Goal: Browse casually: Explore the website without a specific task or goal

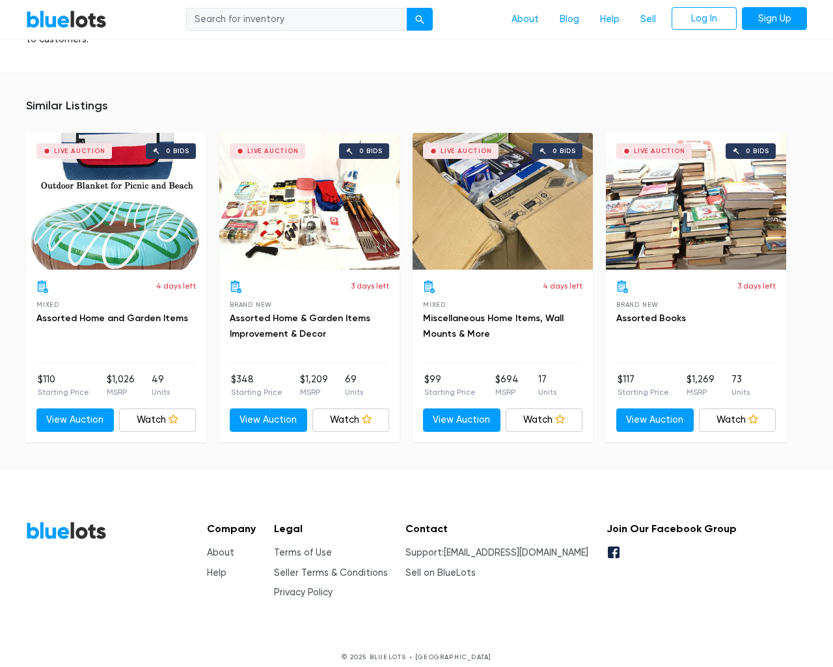
scroll to position [2753, 0]
type input "the"
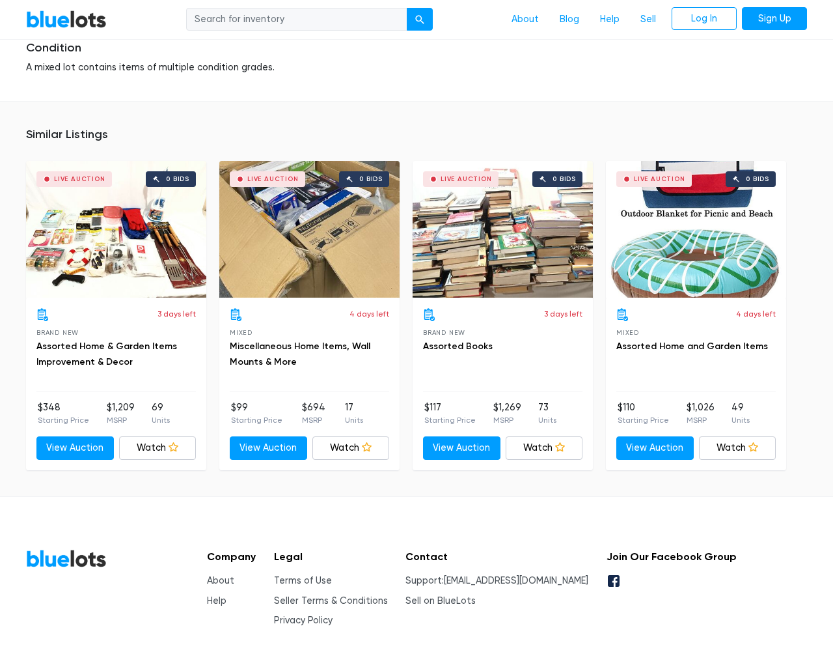
scroll to position [1600, 0]
type input "the"
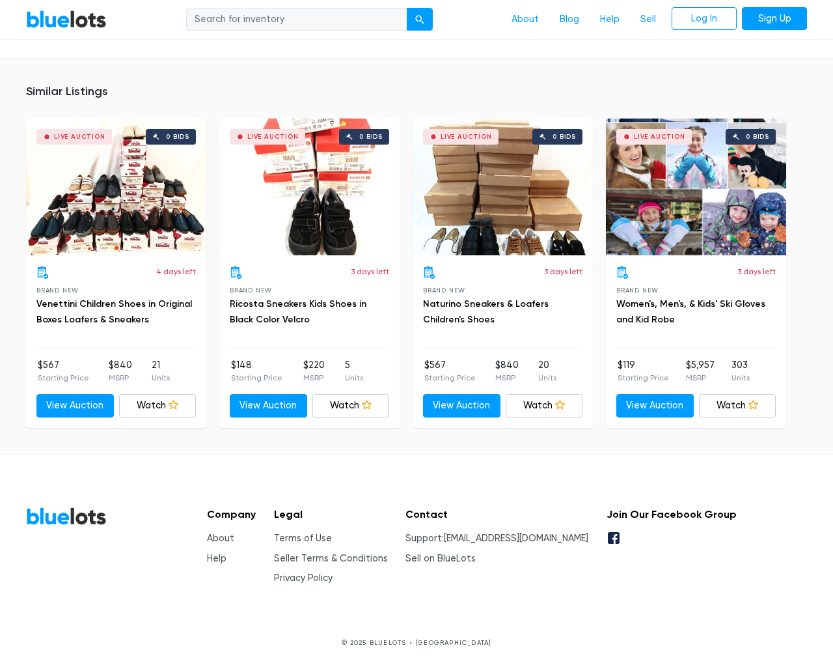
scroll to position [1145, 0]
type input "the"
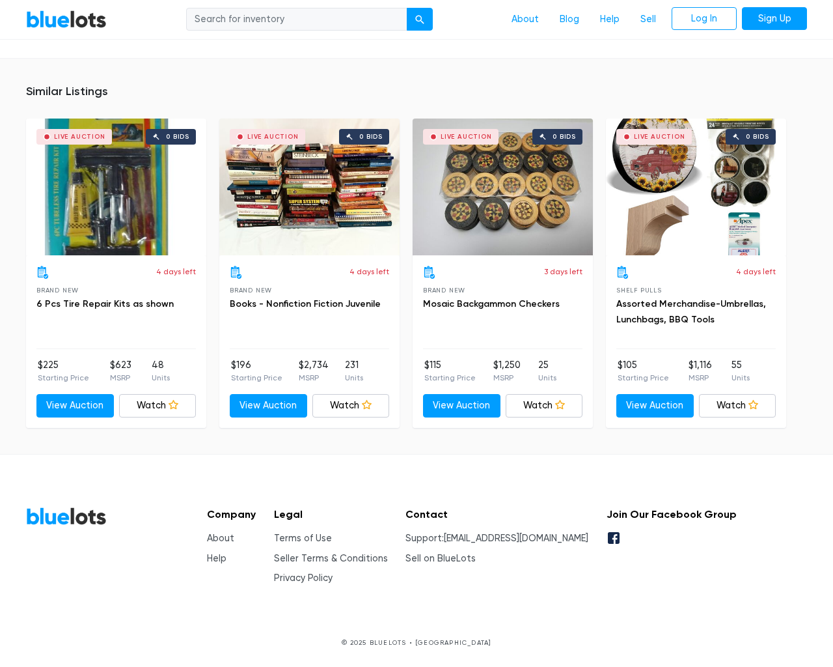
scroll to position [870, 0]
type input "the"
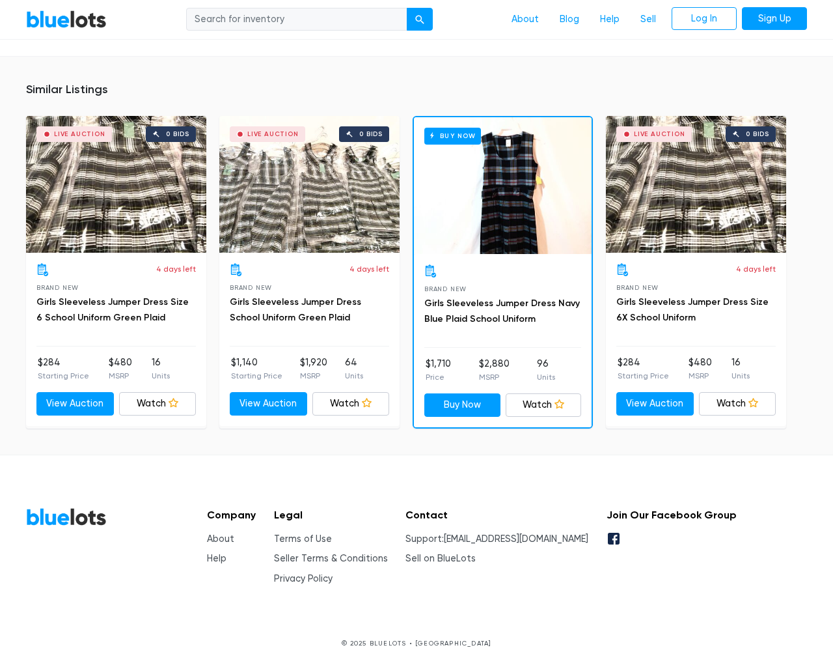
scroll to position [844, 0]
type input "the"
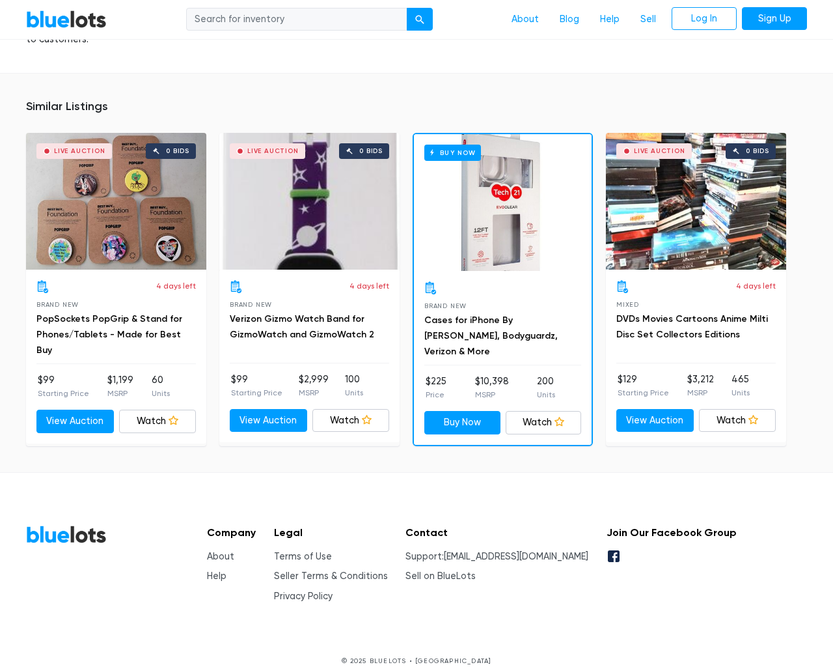
scroll to position [841, 0]
type input "the"
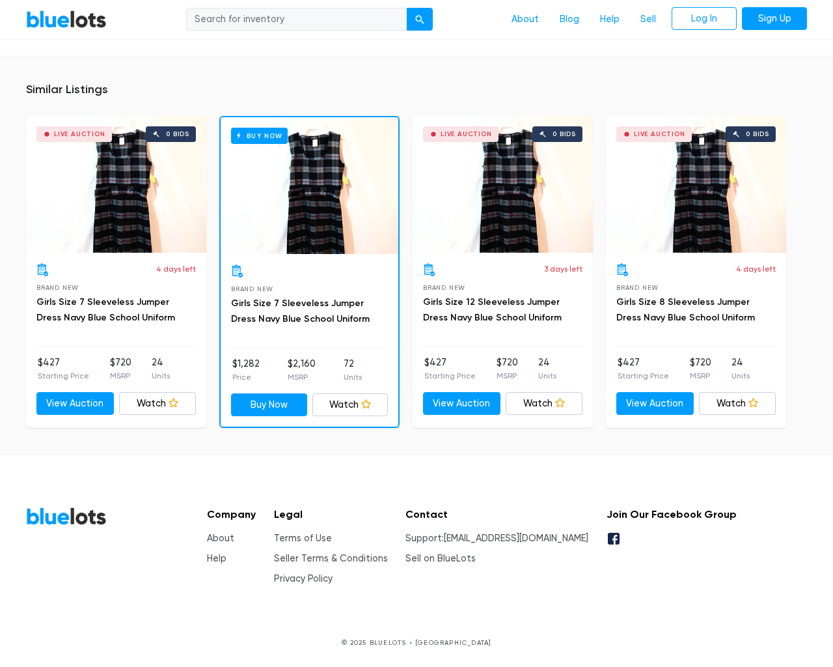
scroll to position [816, 0]
type input "the"
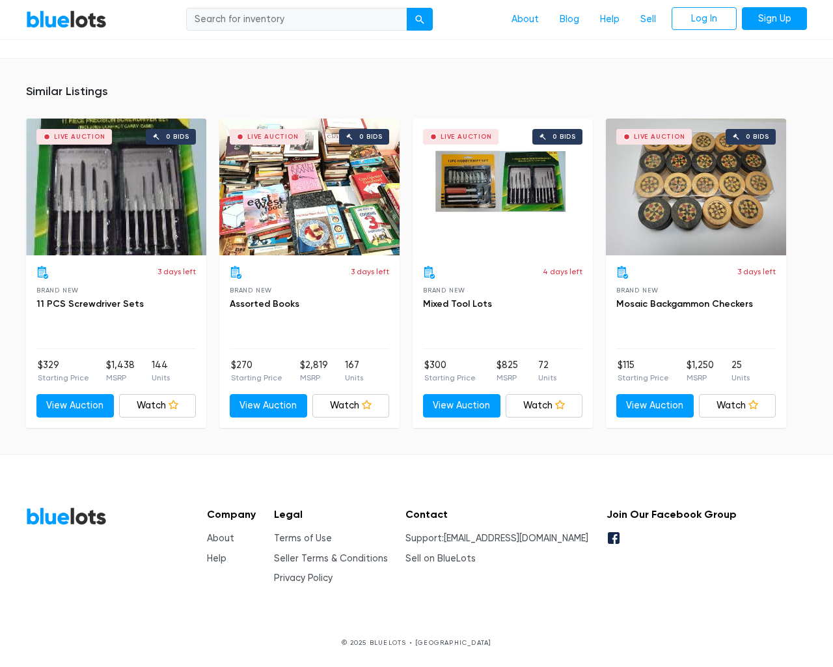
scroll to position [870, 0]
type input "the"
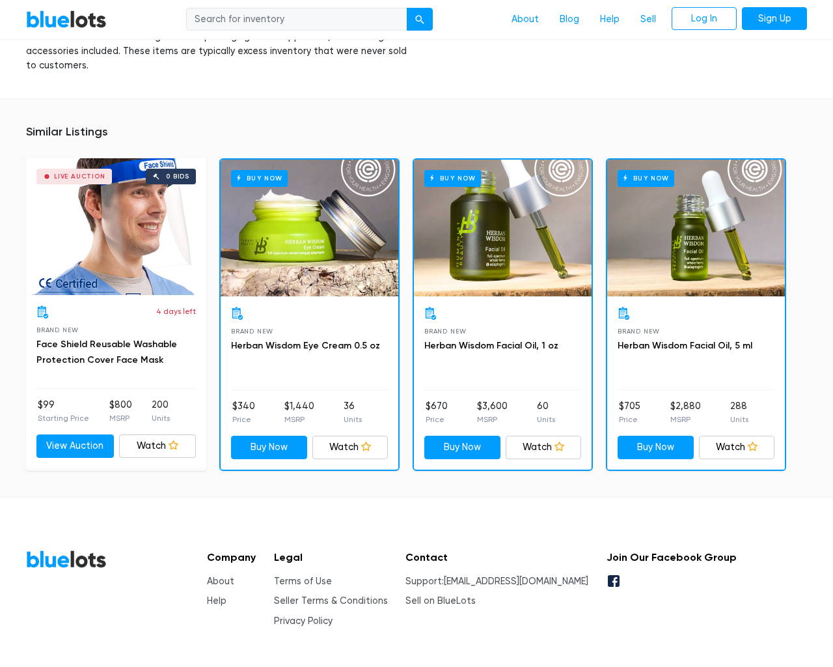
scroll to position [914, 0]
type input "the"
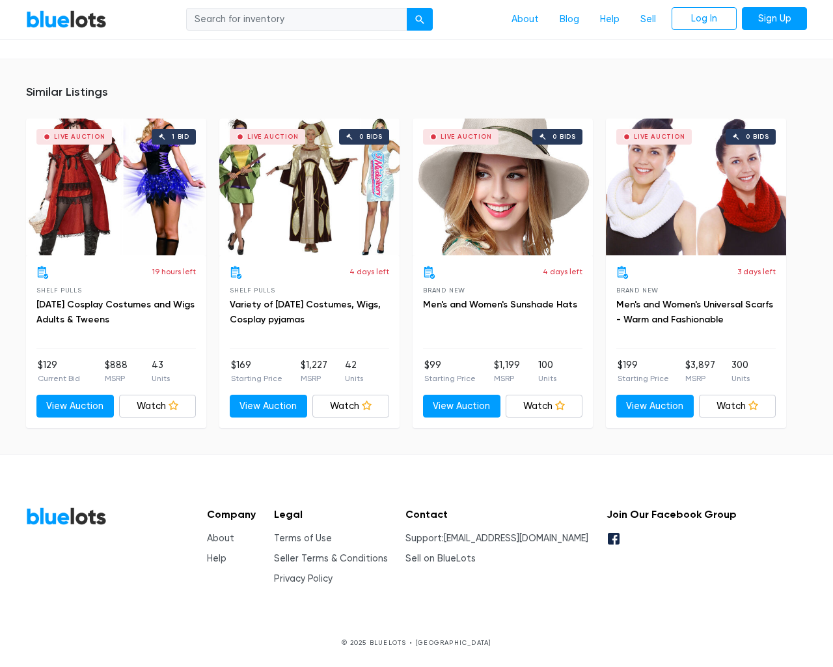
scroll to position [821, 0]
type input "the"
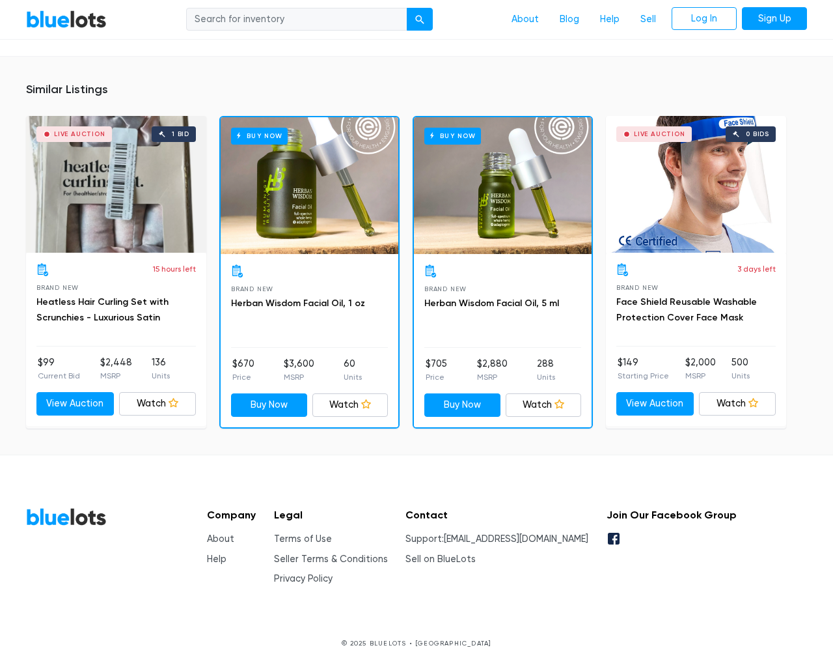
scroll to position [930, 0]
type input "the"
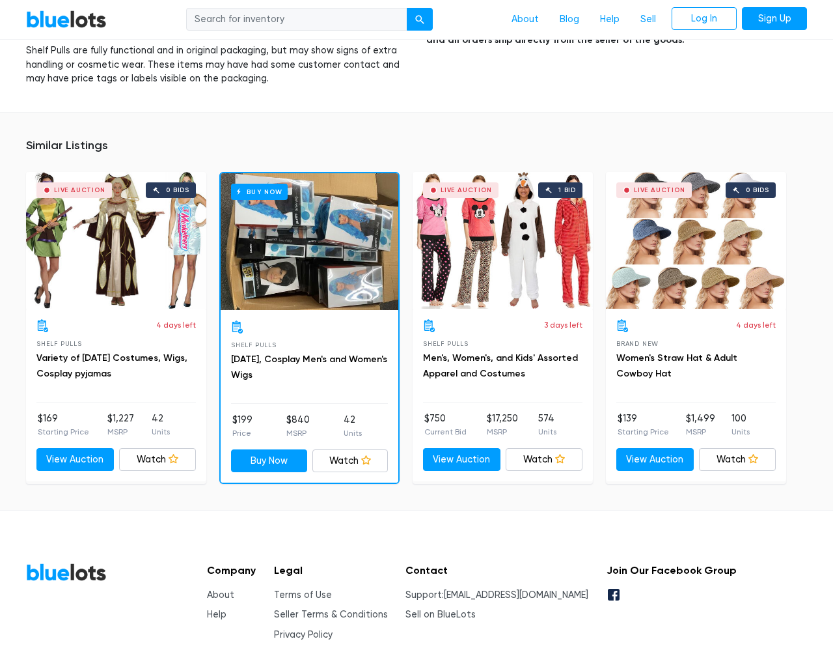
scroll to position [1279, 0]
type input "the"
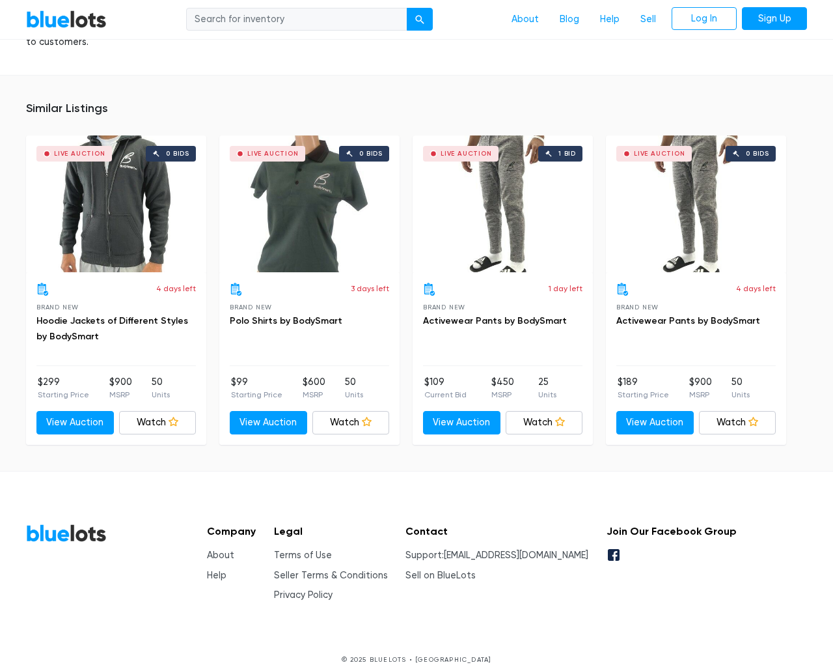
scroll to position [853, 0]
type input "the"
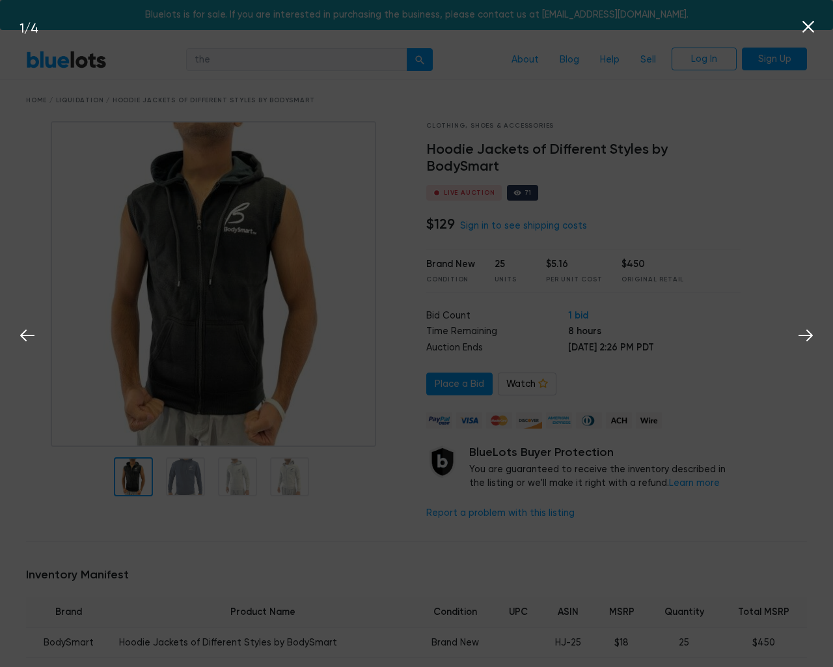
scroll to position [853, 0]
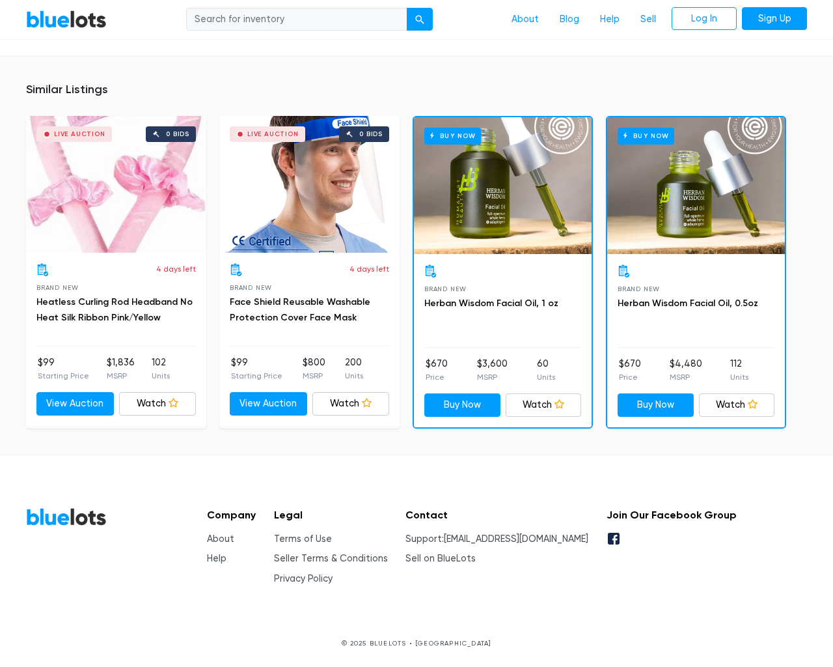
scroll to position [956, 0]
type input "the"
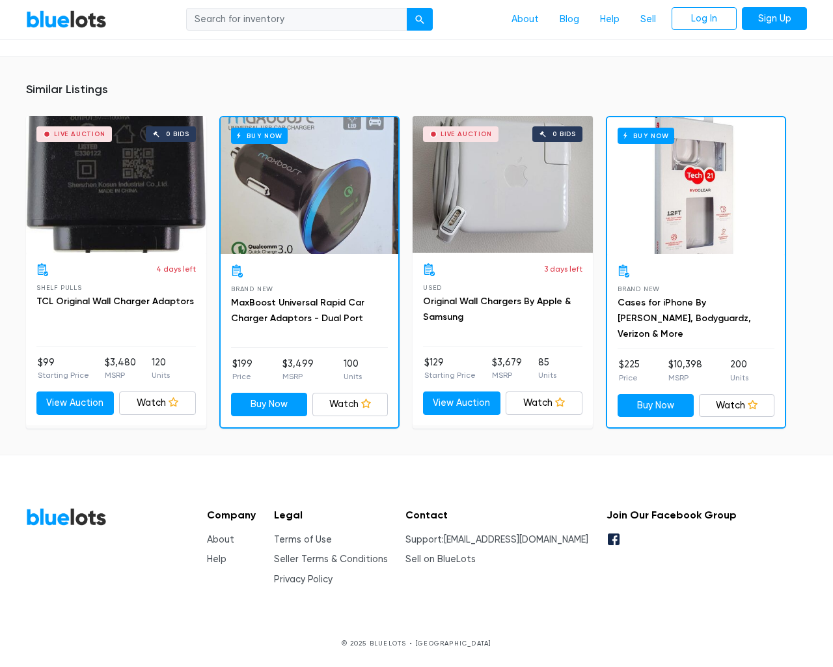
scroll to position [901, 0]
type input "the"
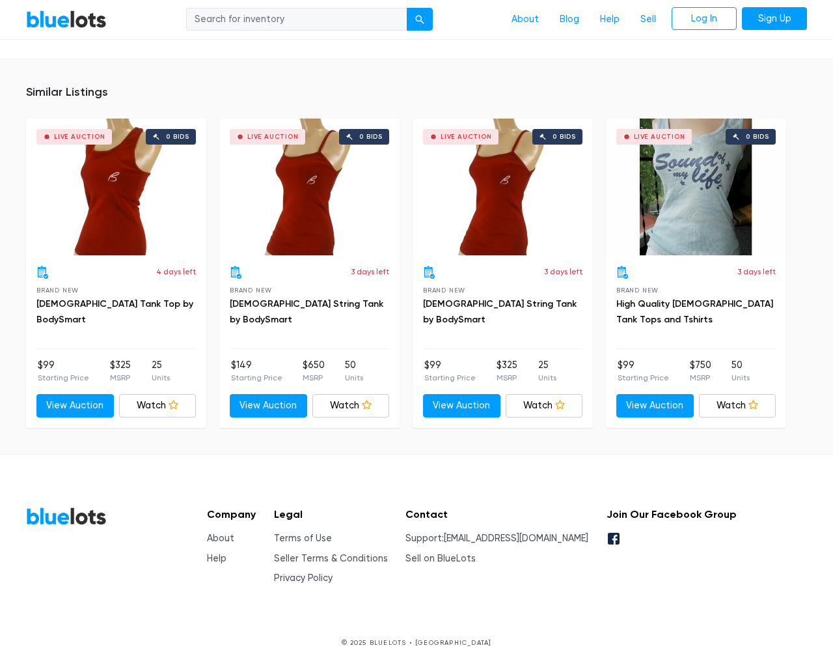
scroll to position [853, 0]
type input "the"
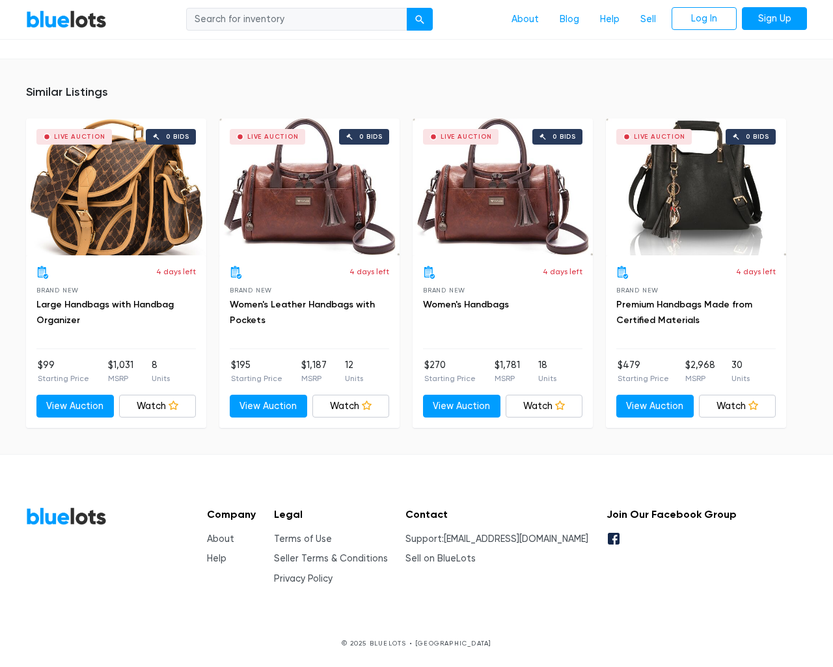
scroll to position [884, 0]
type input "the"
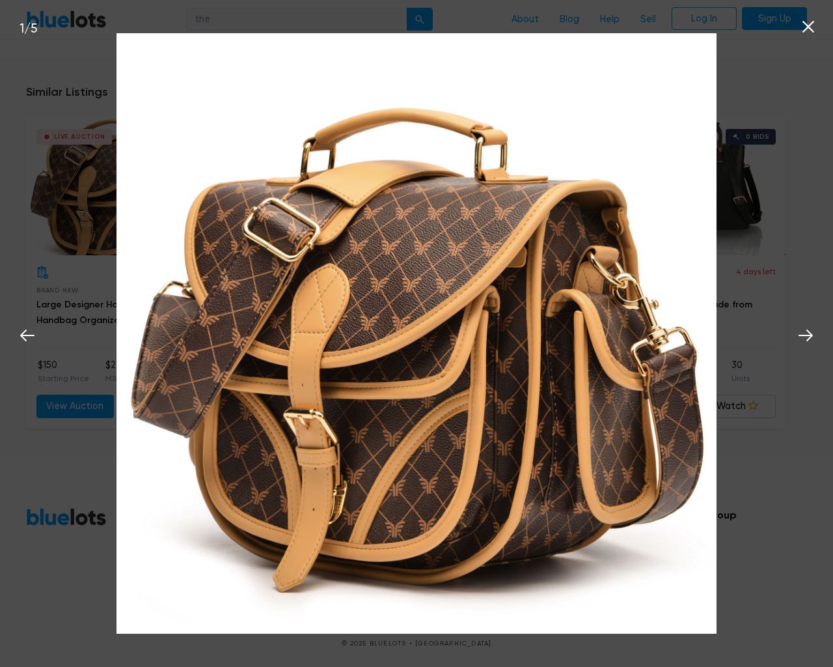
scroll to position [867, 0]
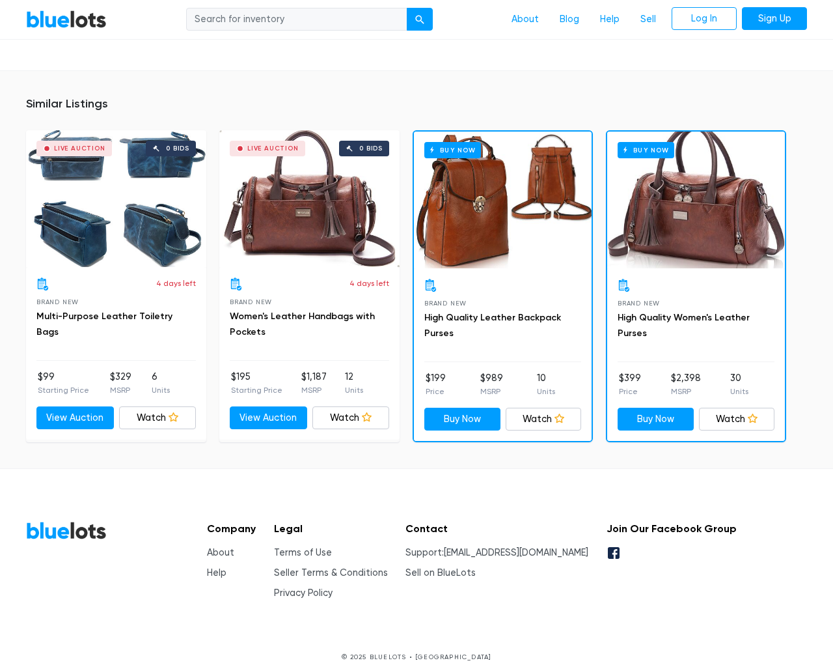
scroll to position [869, 0]
type input "the"
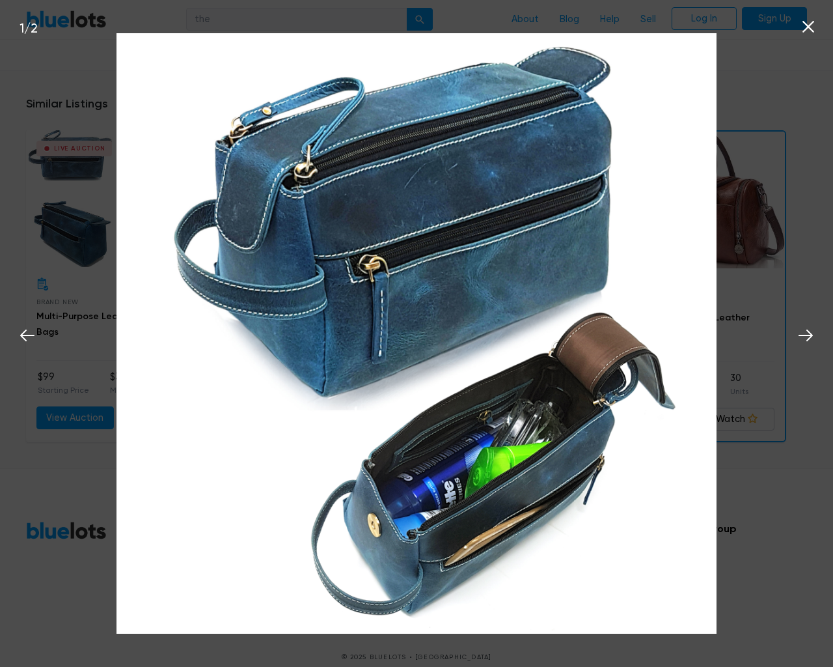
scroll to position [870, 0]
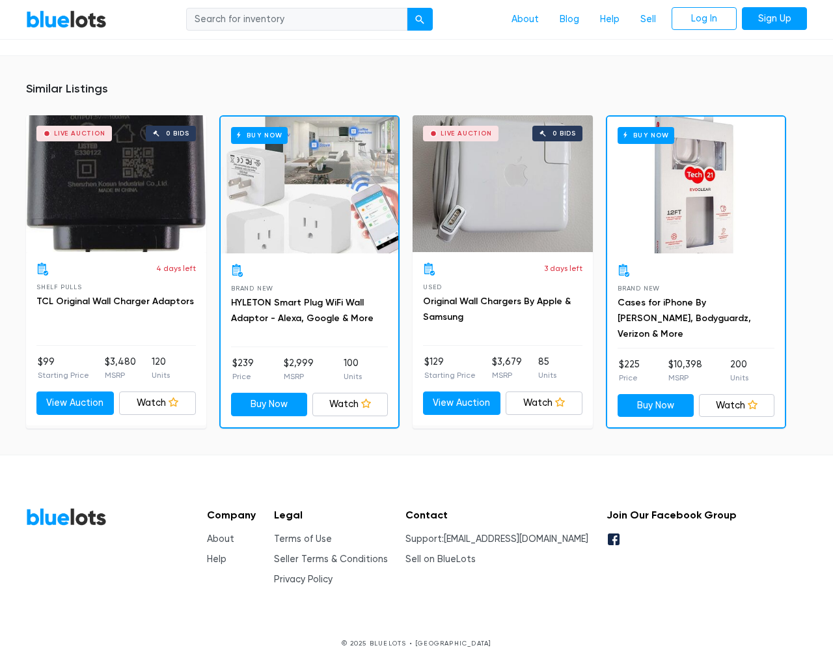
scroll to position [909, 0]
type input "the"
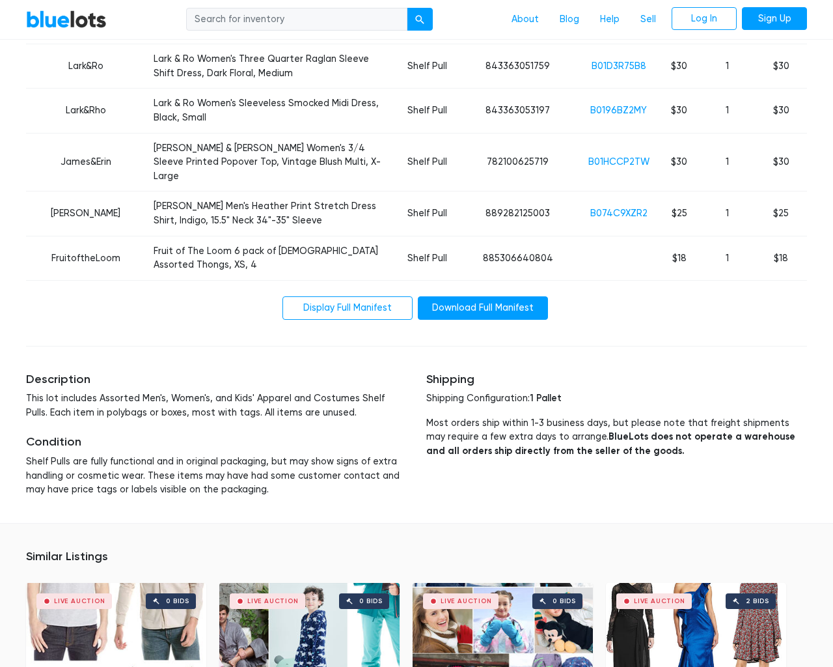
scroll to position [3515, 0]
type input "the"
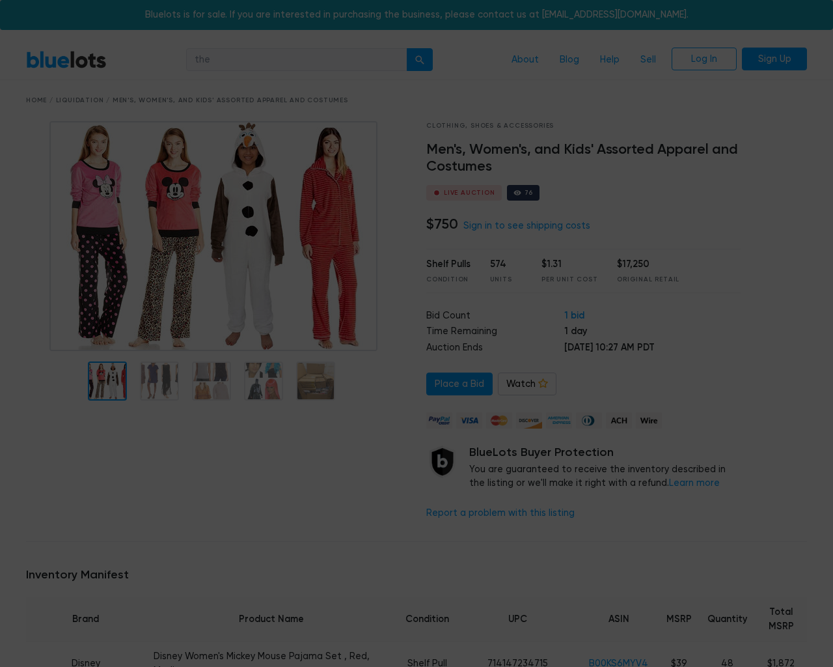
scroll to position [3515, 0]
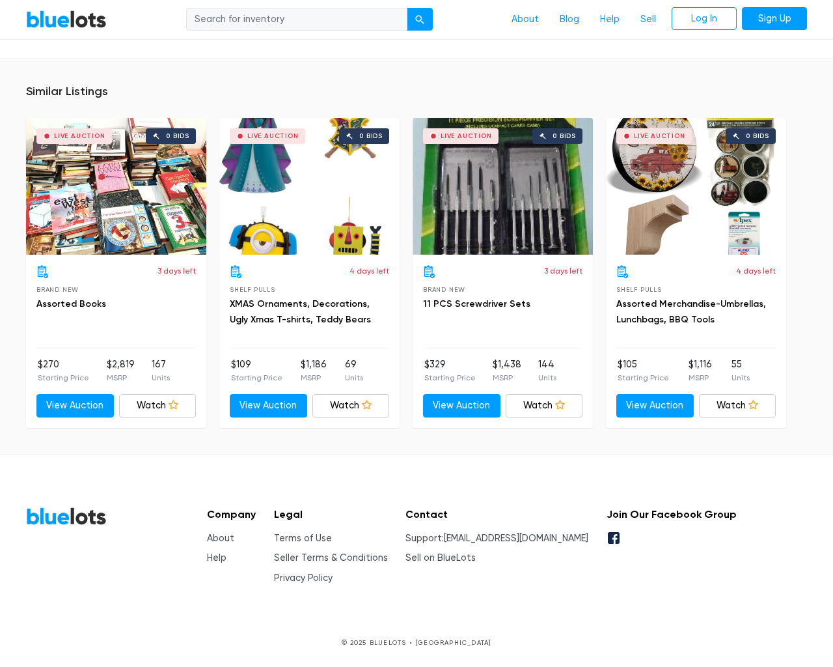
scroll to position [867, 0]
type input "the"
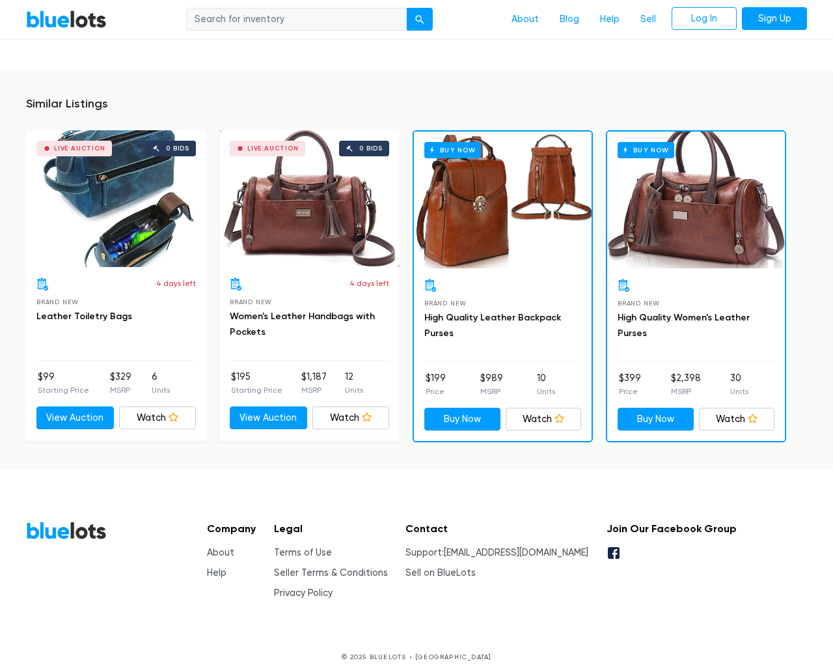
scroll to position [869, 0]
type input "the"
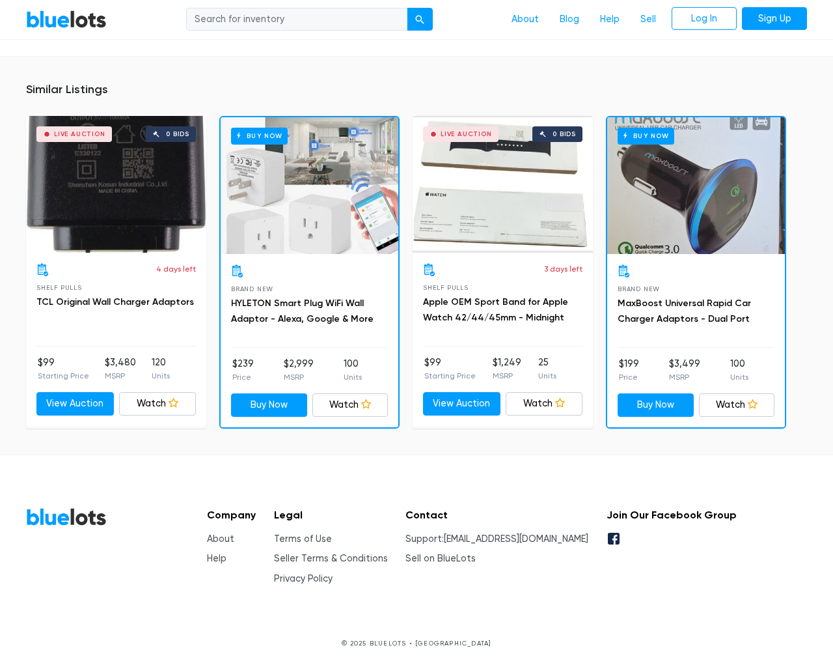
scroll to position [934, 0]
type input "the"
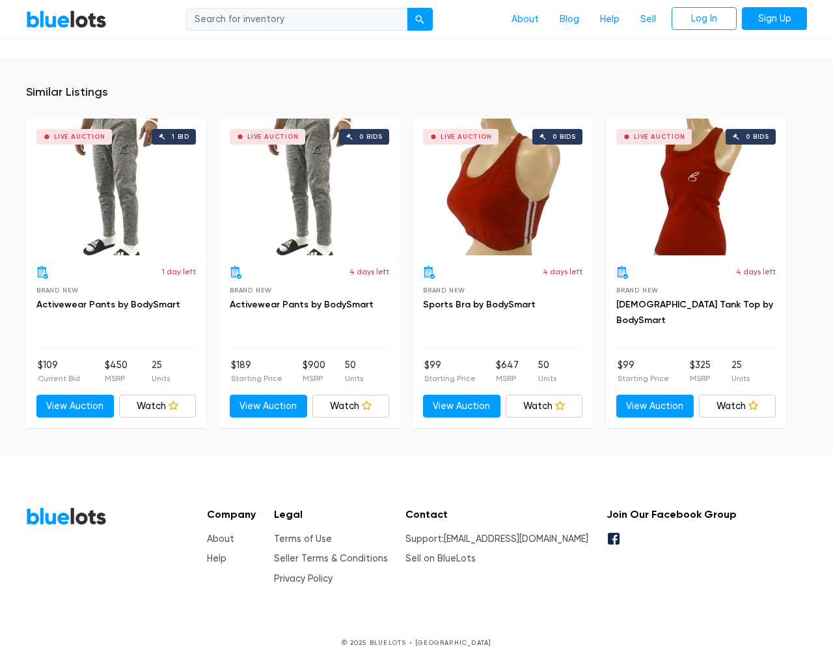
scroll to position [839, 0]
type input "the"
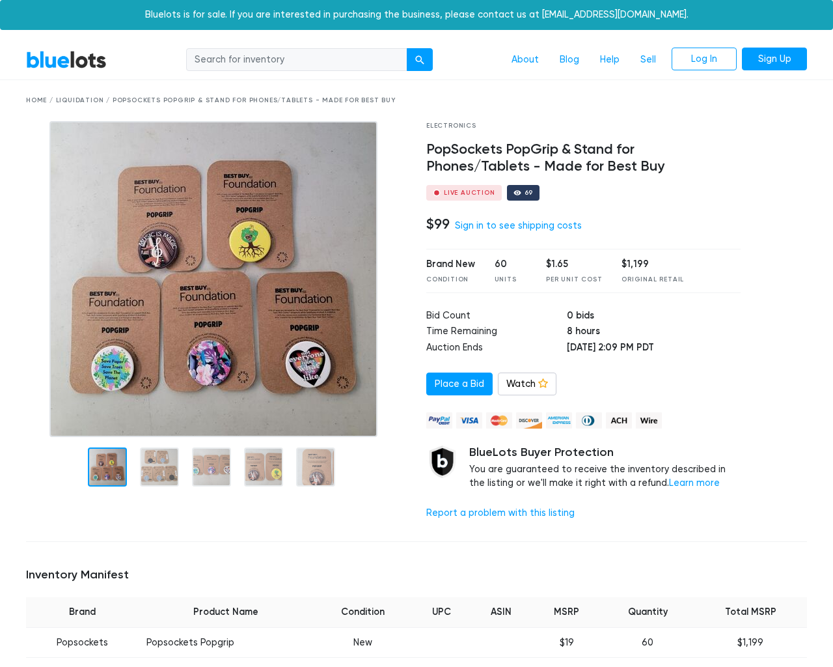
scroll to position [858, 0]
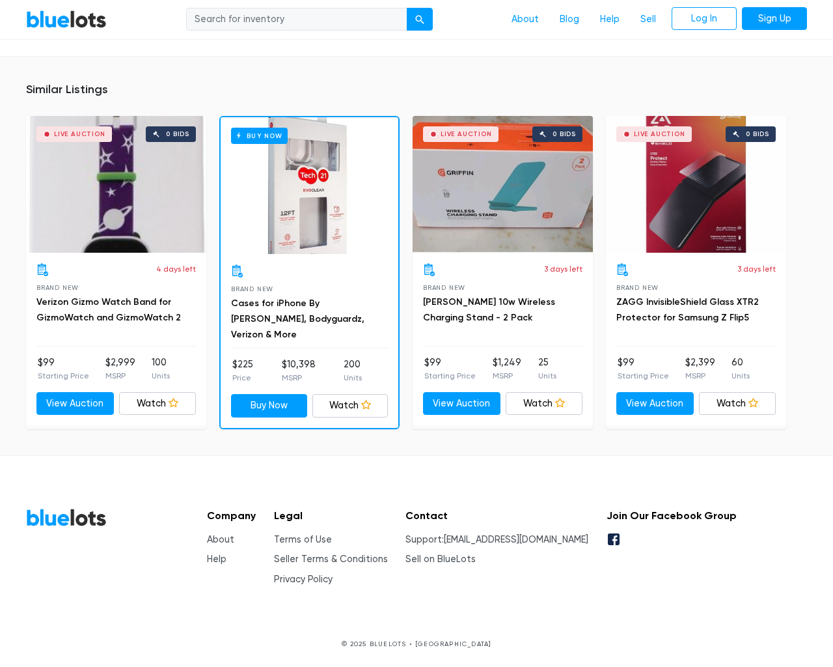
type input "the"
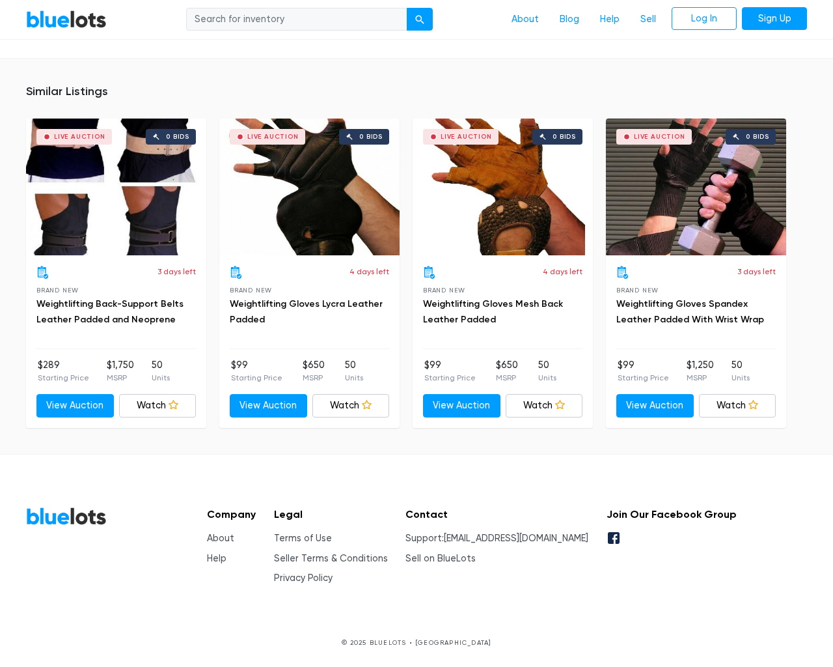
scroll to position [870, 0]
type input "the"
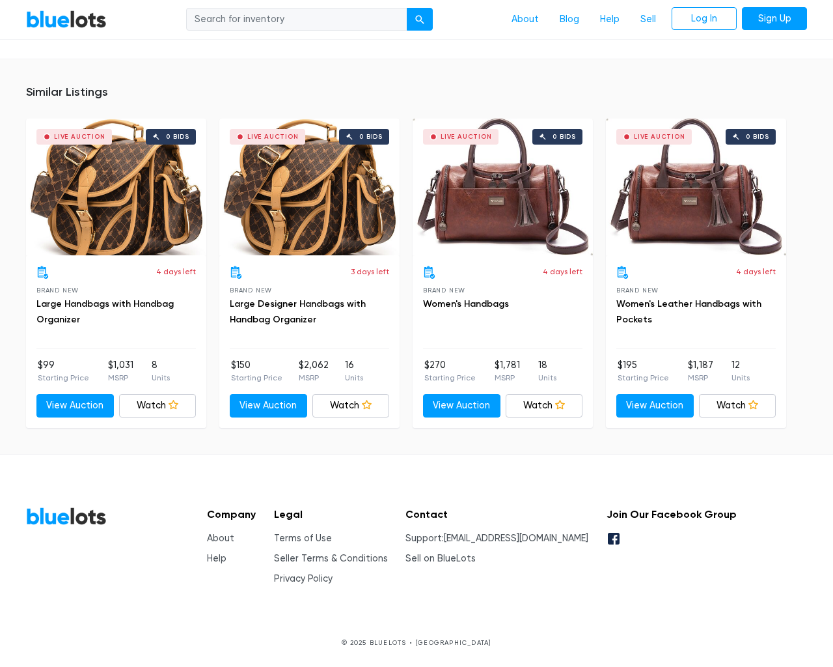
scroll to position [898, 0]
type input "the"
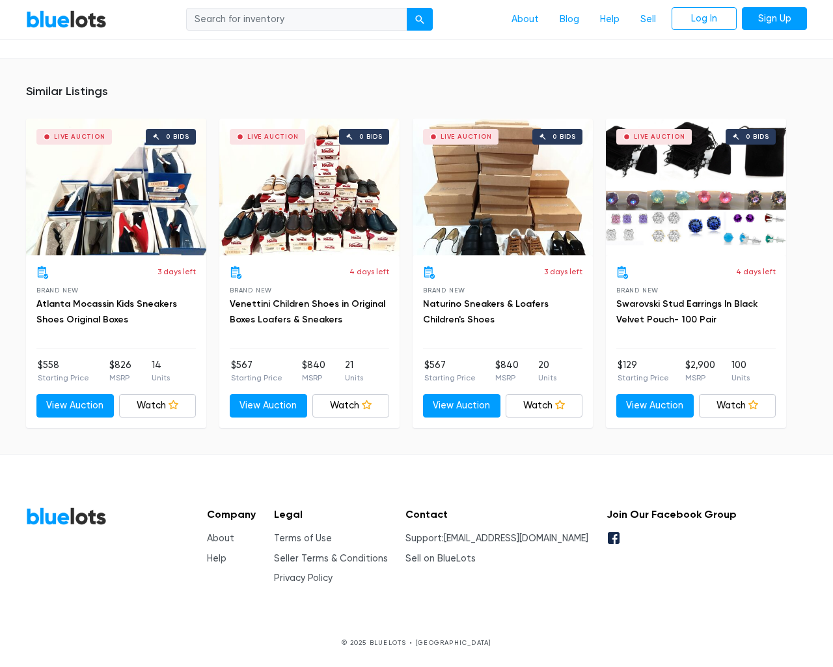
scroll to position [919, 0]
type input "the"
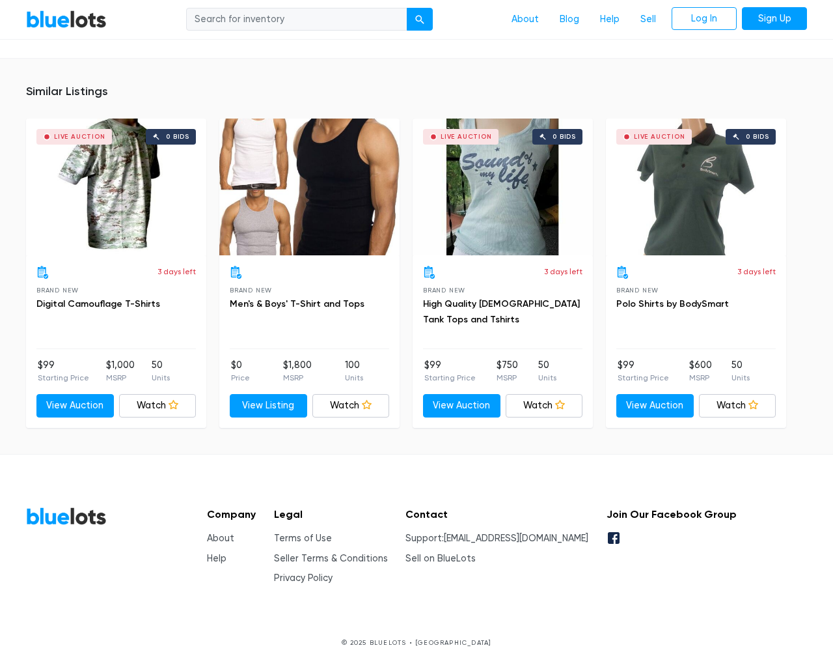
scroll to position [825, 0]
type input "the"
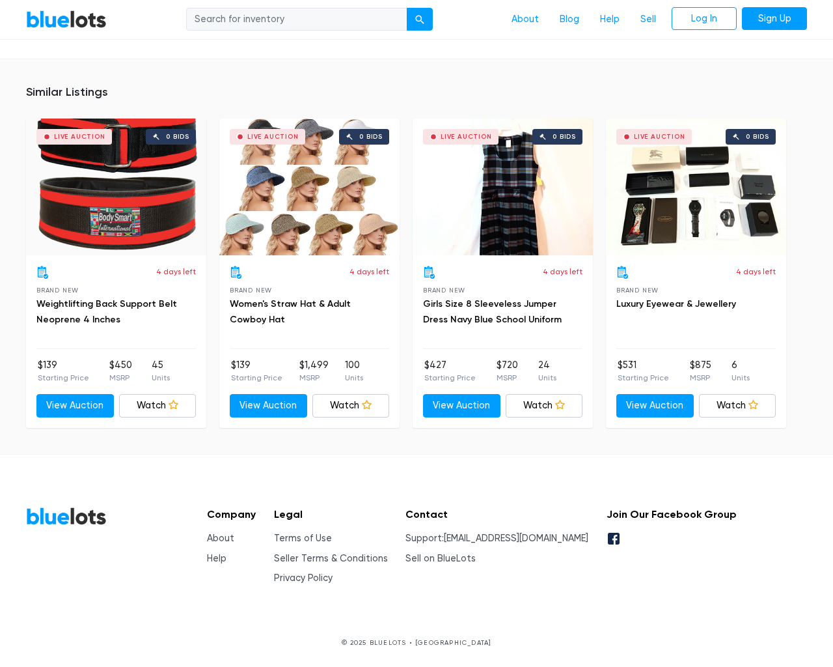
scroll to position [853, 0]
type input "the"
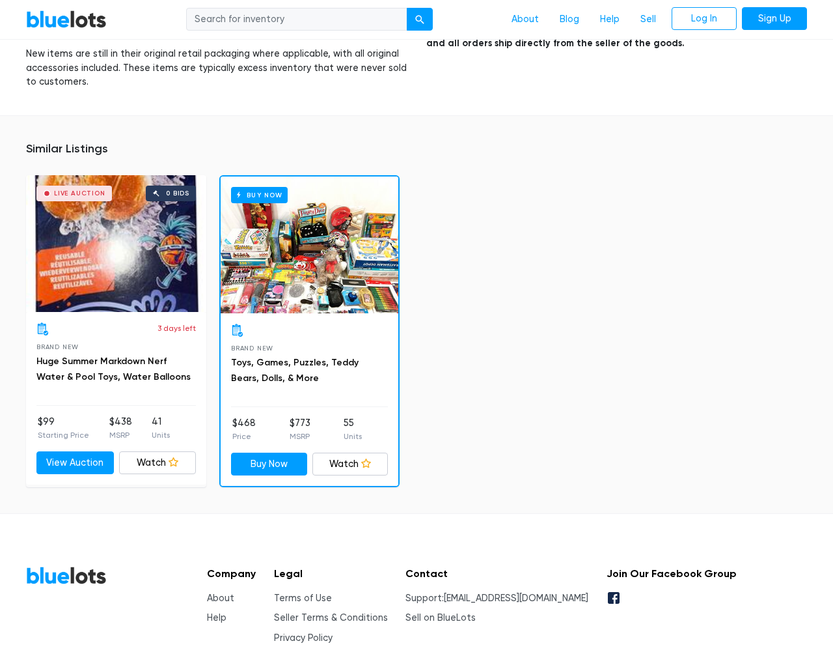
scroll to position [2098, 0]
type input "the"
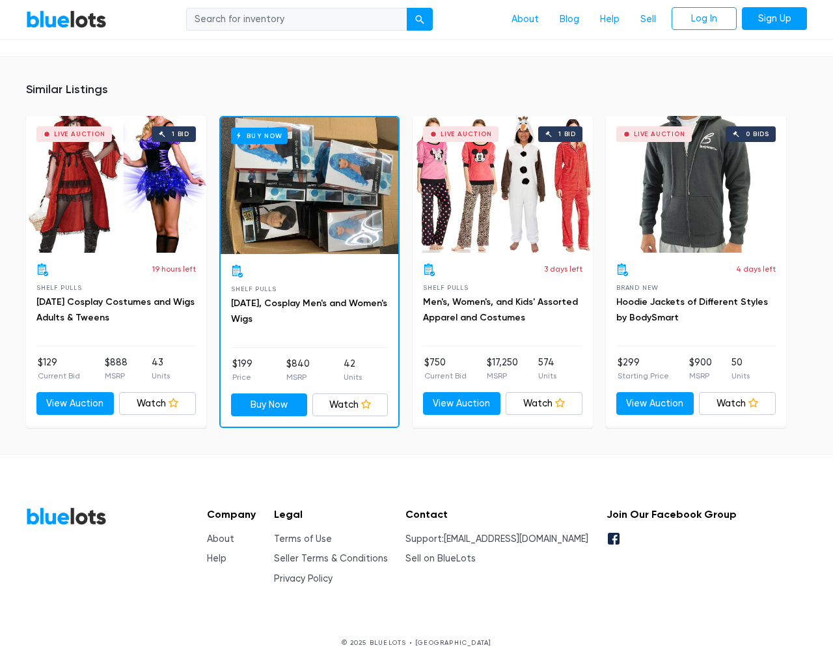
scroll to position [1440, 0]
type input "the"
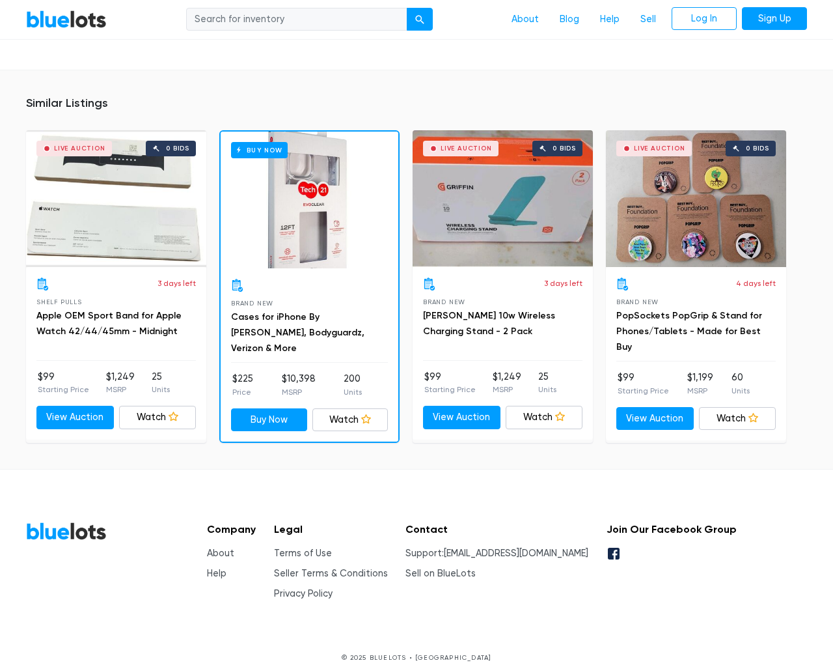
scroll to position [971, 0]
type input "the"
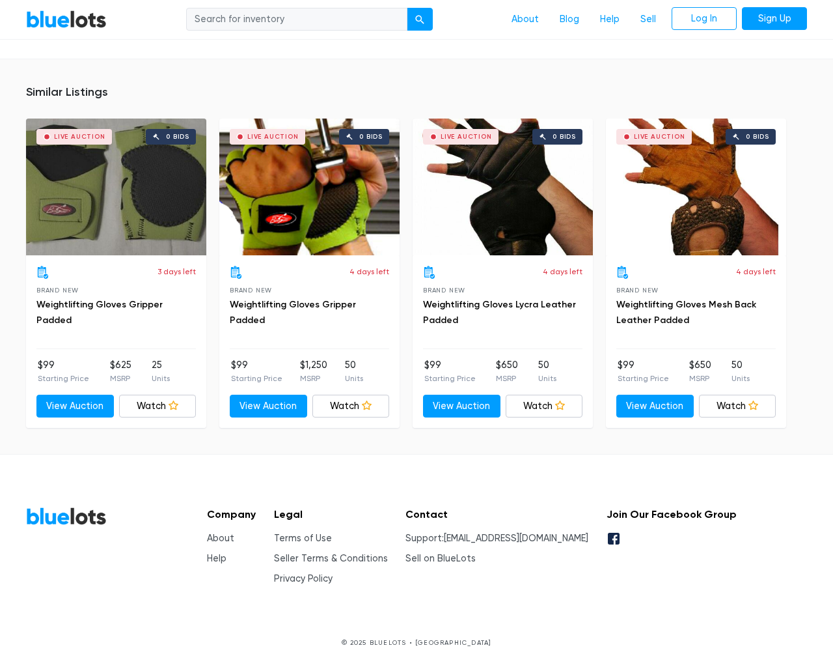
scroll to position [856, 0]
type input "the"
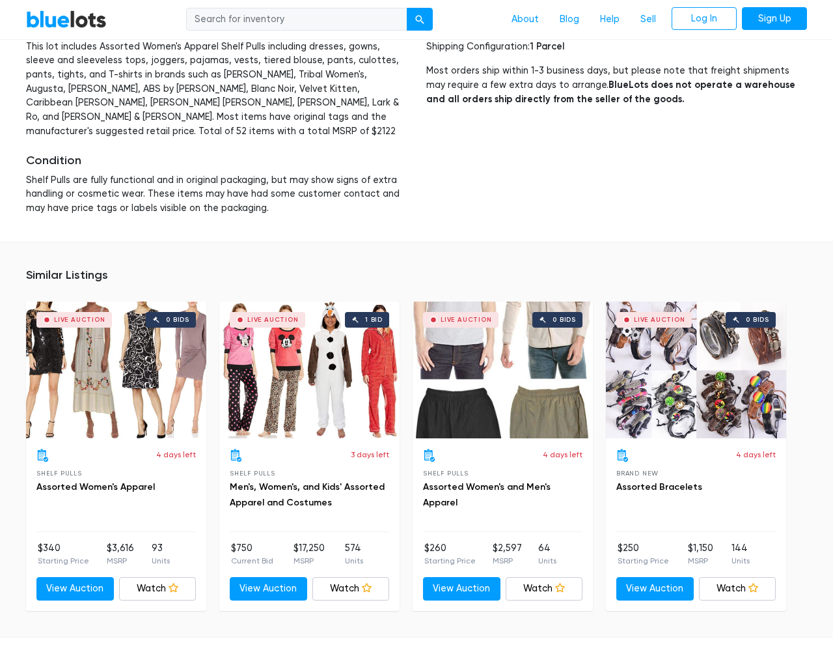
scroll to position [2075, 0]
type input "the"
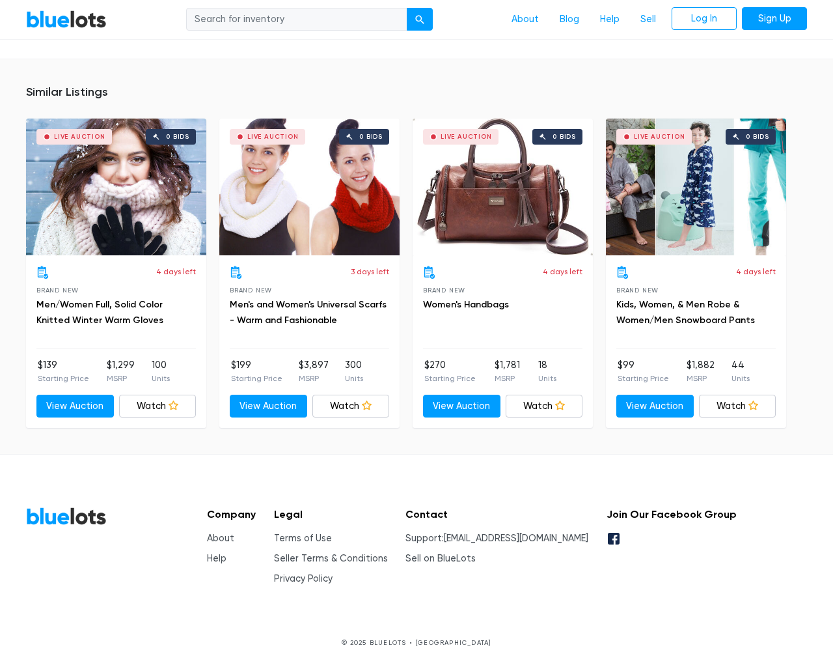
scroll to position [930, 0]
type input "the"
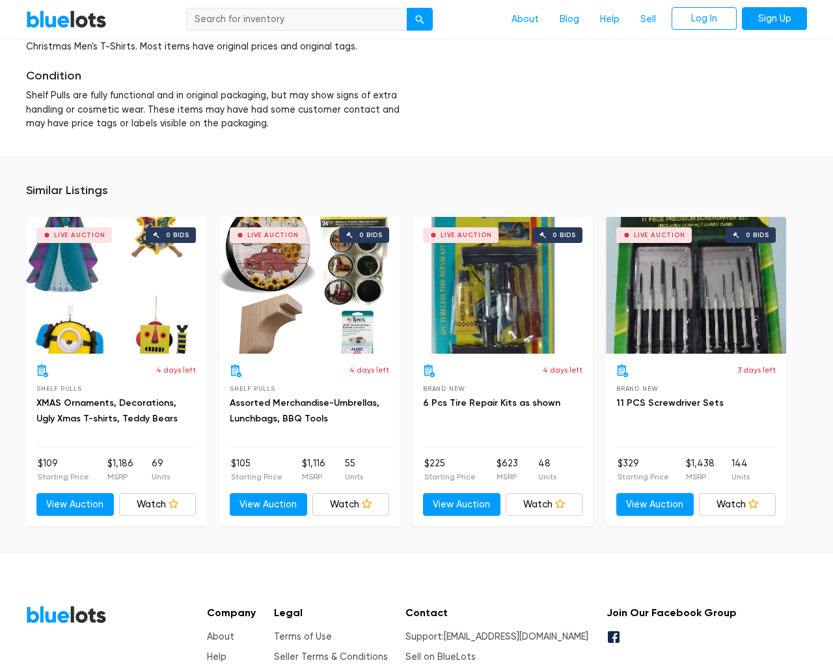
scroll to position [1795, 0]
type input "the"
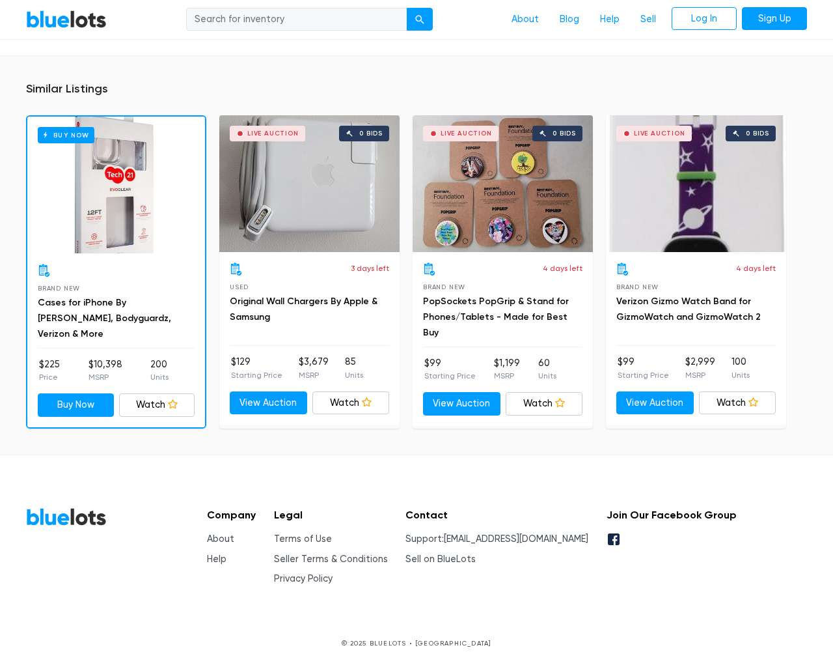
scroll to position [887, 0]
type input "the"
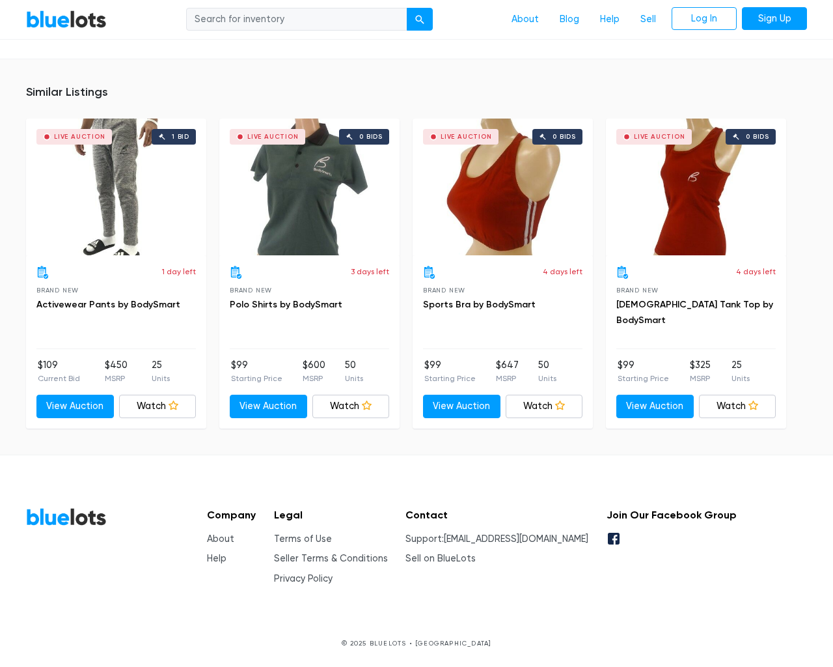
scroll to position [867, 0]
type input "the"
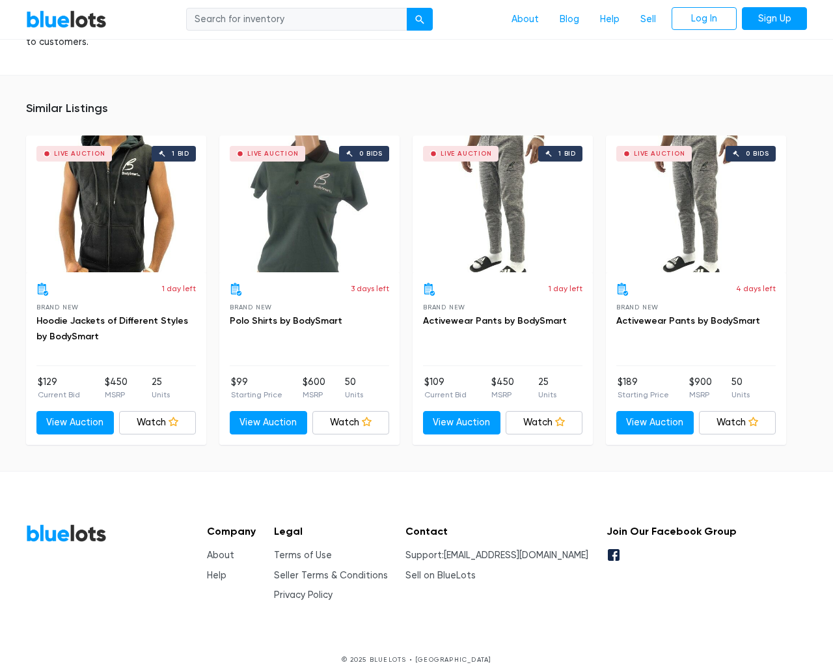
scroll to position [853, 0]
type input "the"
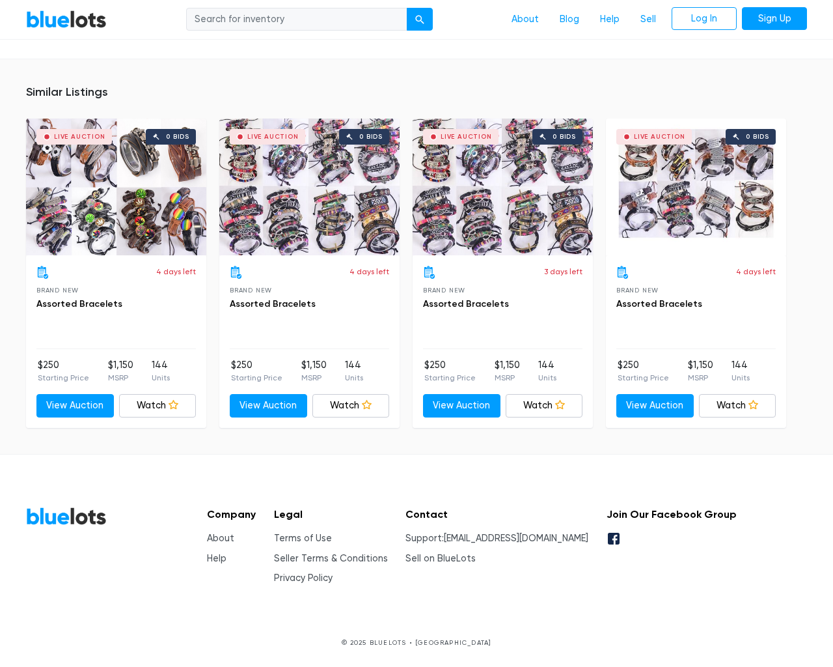
scroll to position [853, 0]
type input "the"
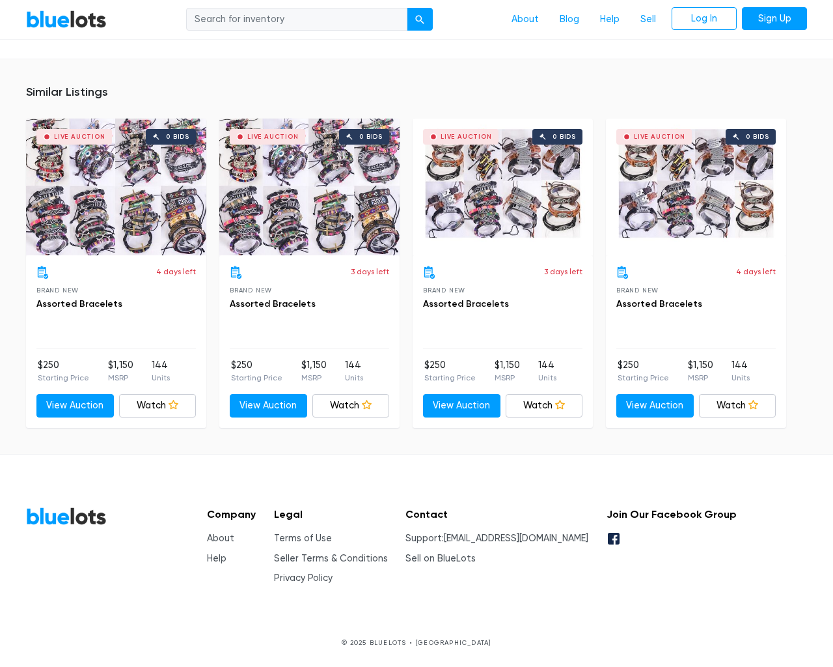
scroll to position [853, 0]
type input "the"
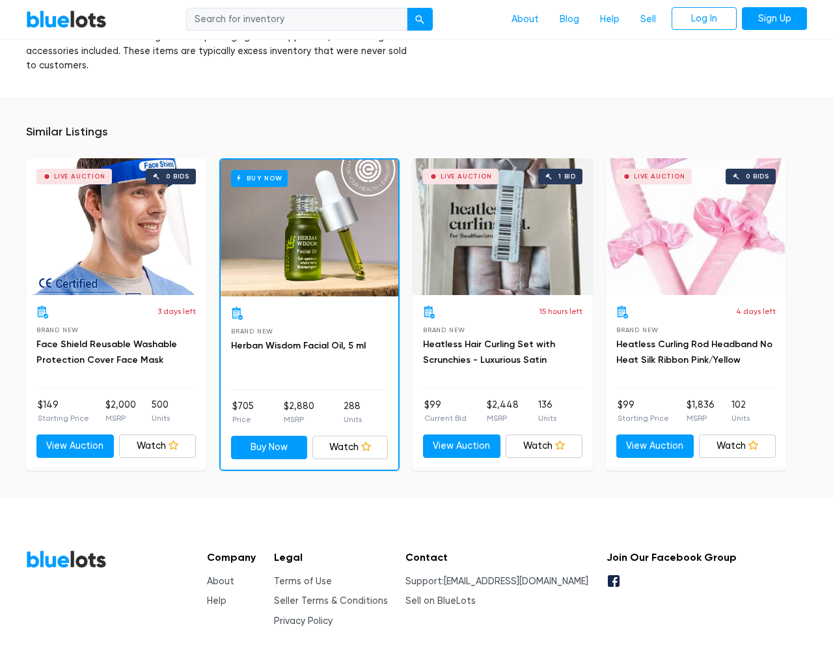
scroll to position [914, 0]
type input "the"
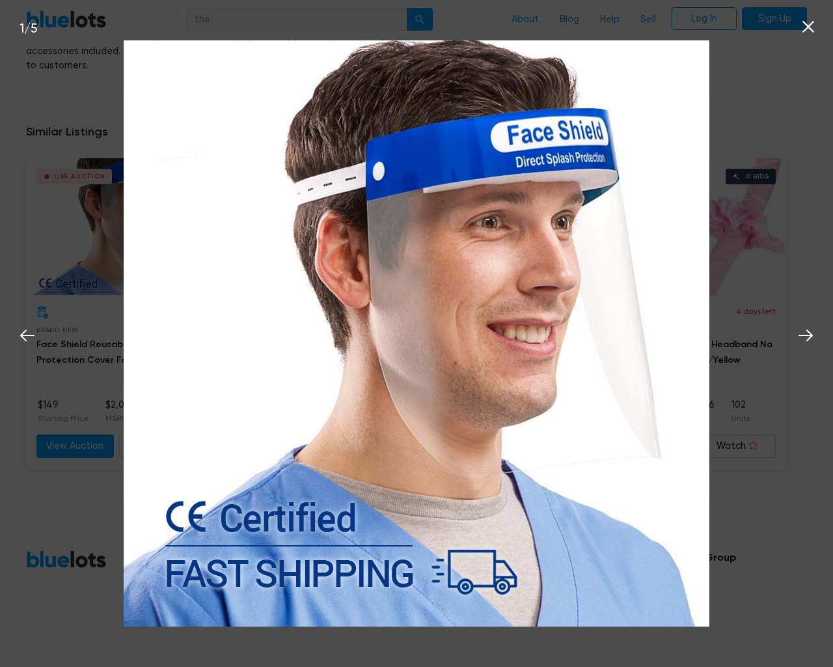
scroll to position [915, 0]
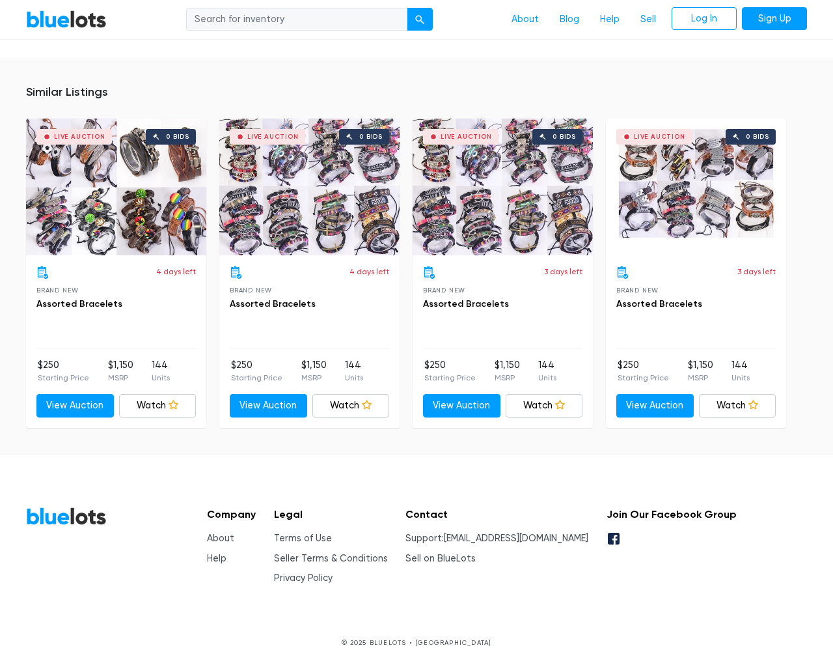
scroll to position [853, 0]
type input "the"
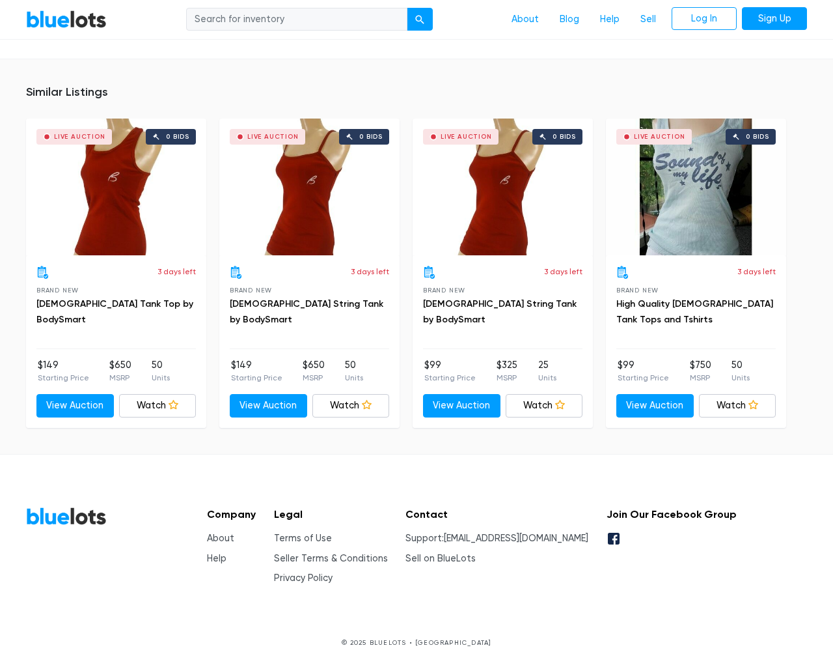
scroll to position [853, 0]
type input "the"
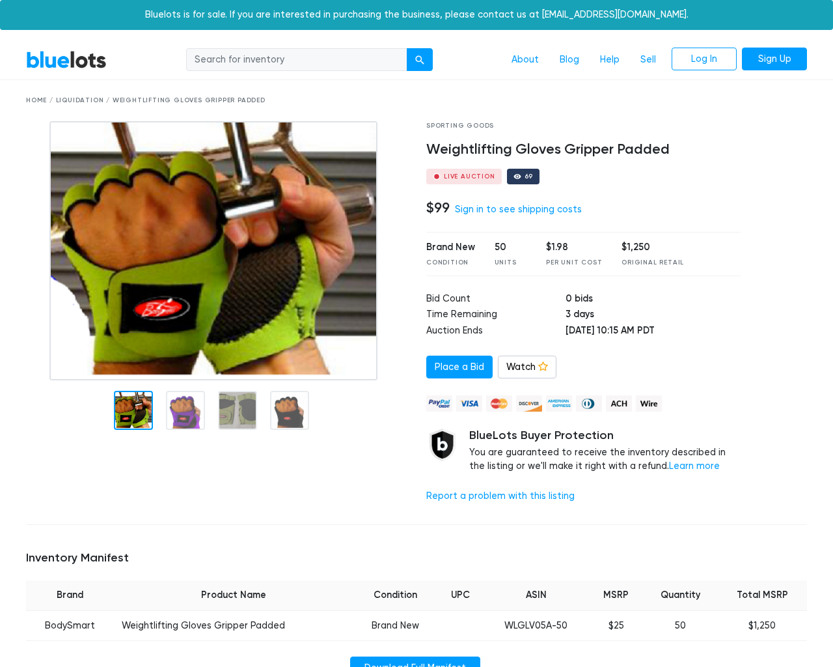
scroll to position [825, 0]
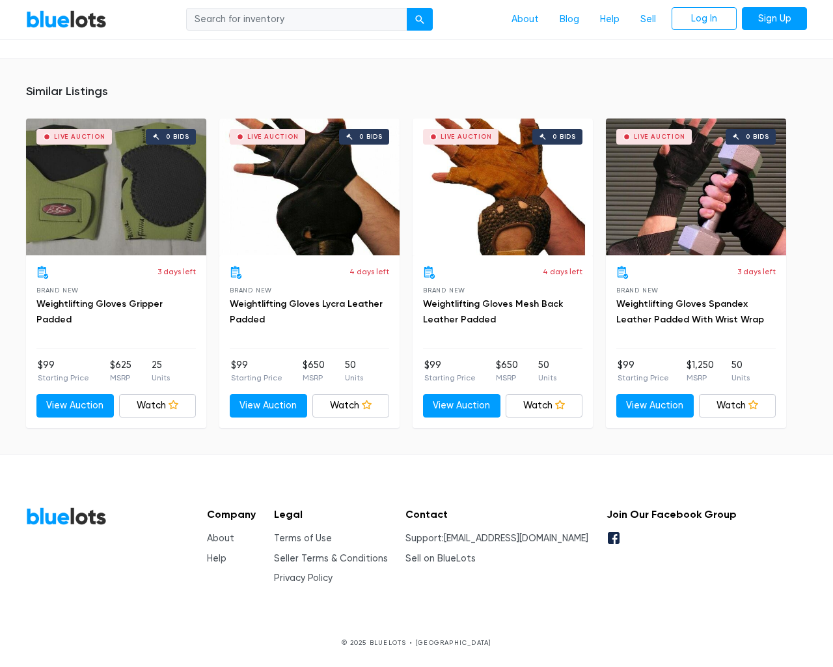
type input "the"
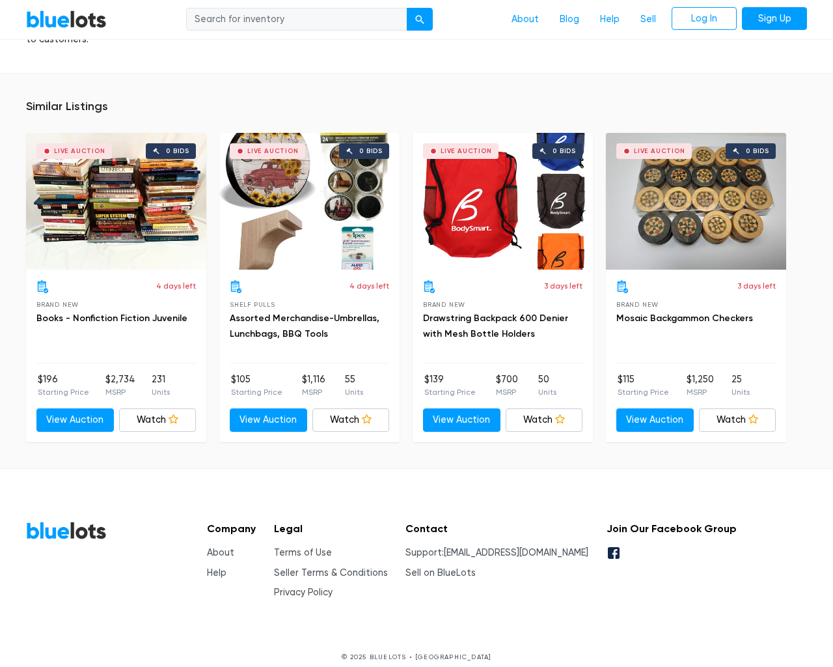
scroll to position [5605, 0]
type input "the"
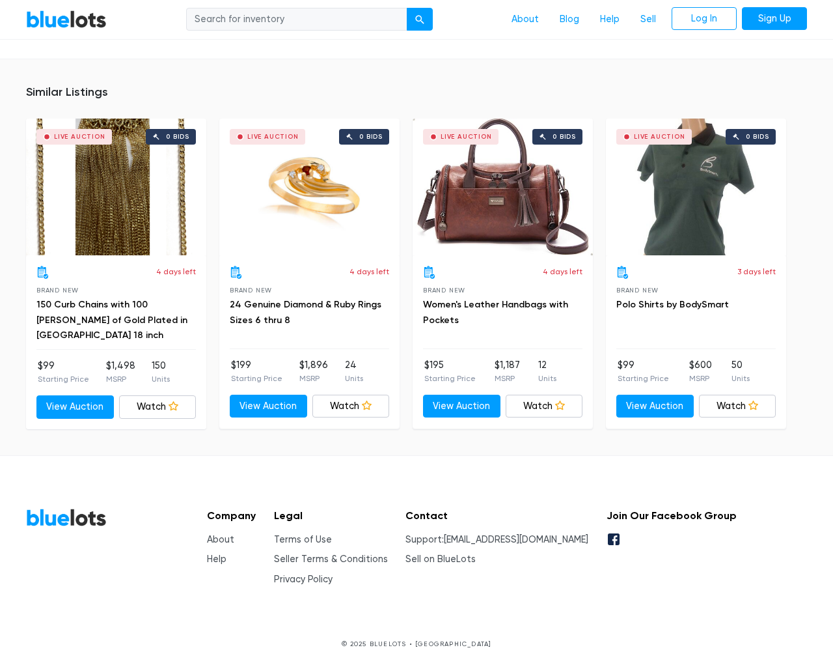
scroll to position [881, 0]
type input "the"
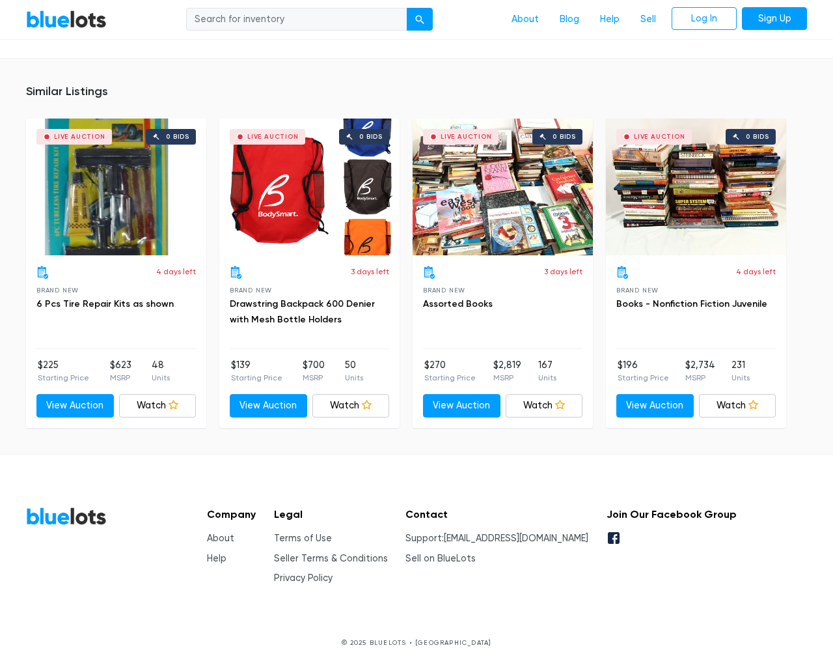
scroll to position [870, 0]
type input "the"
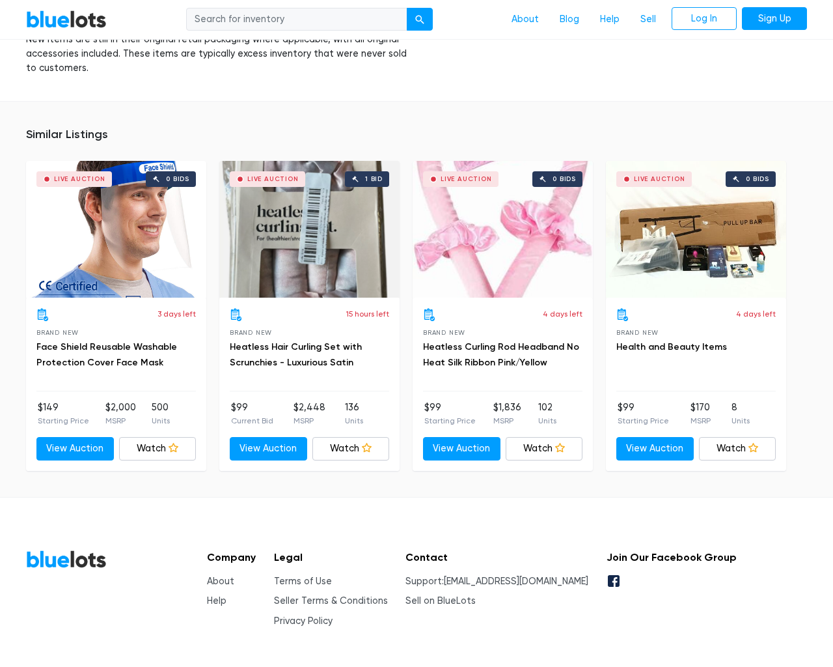
scroll to position [912, 0]
type input "the"
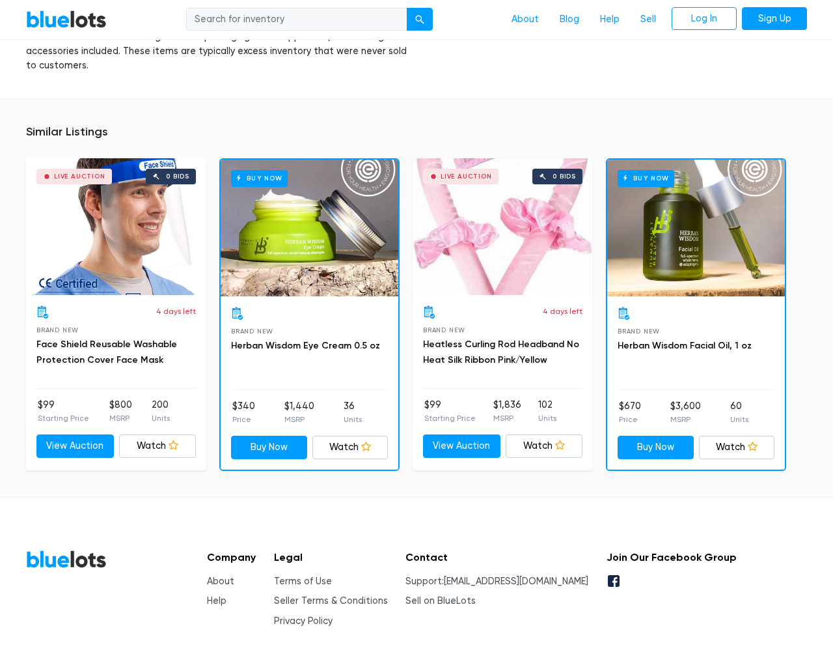
scroll to position [914, 0]
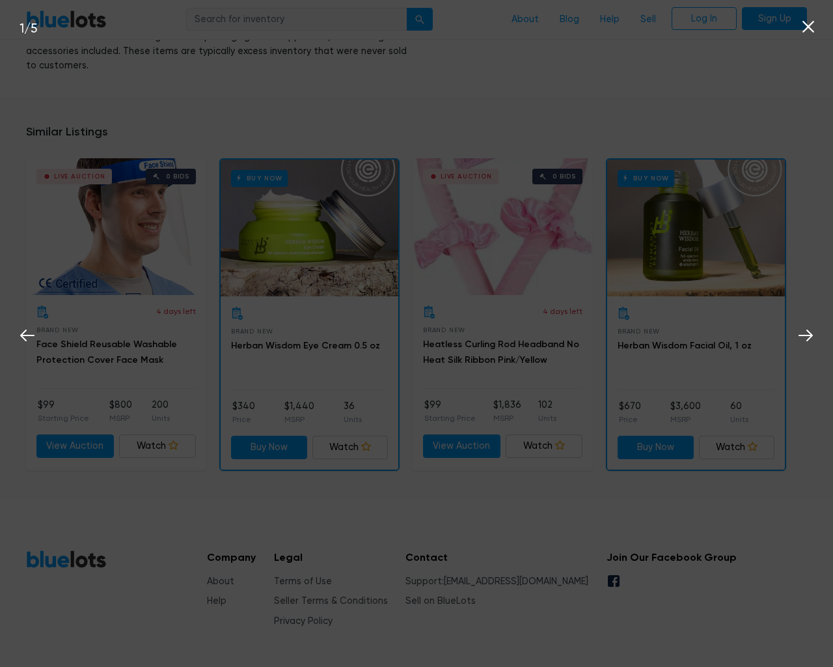
type input "the"
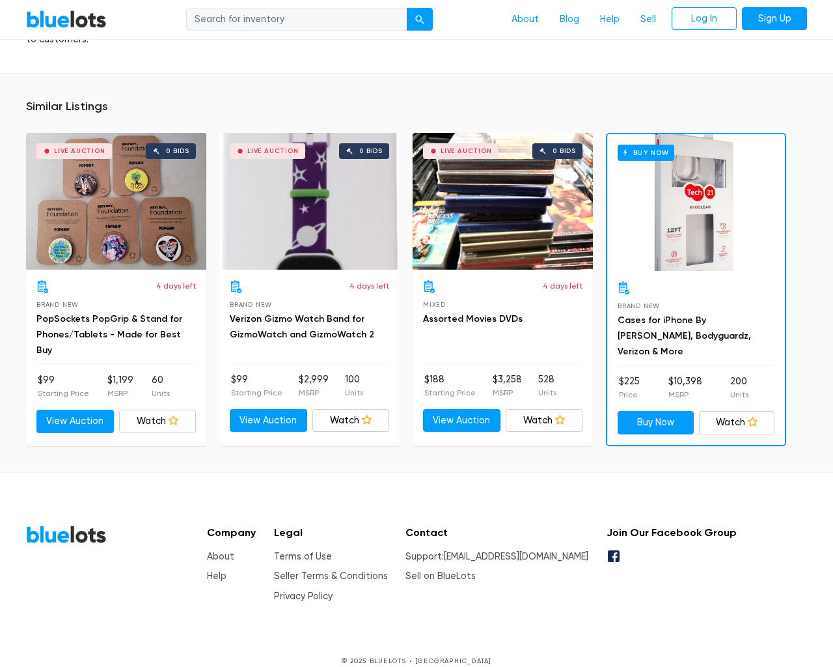
scroll to position [841, 0]
type input "the"
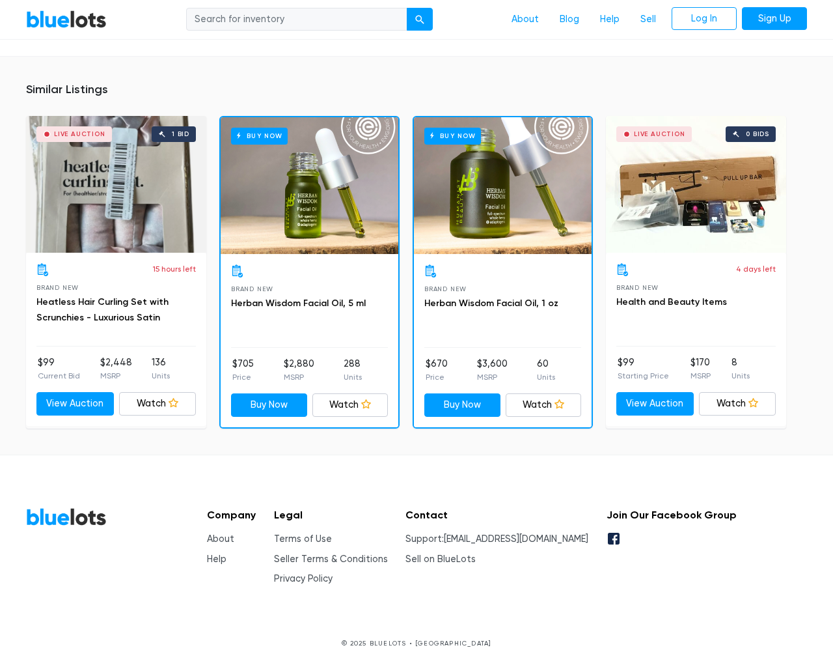
scroll to position [930, 0]
type input "the"
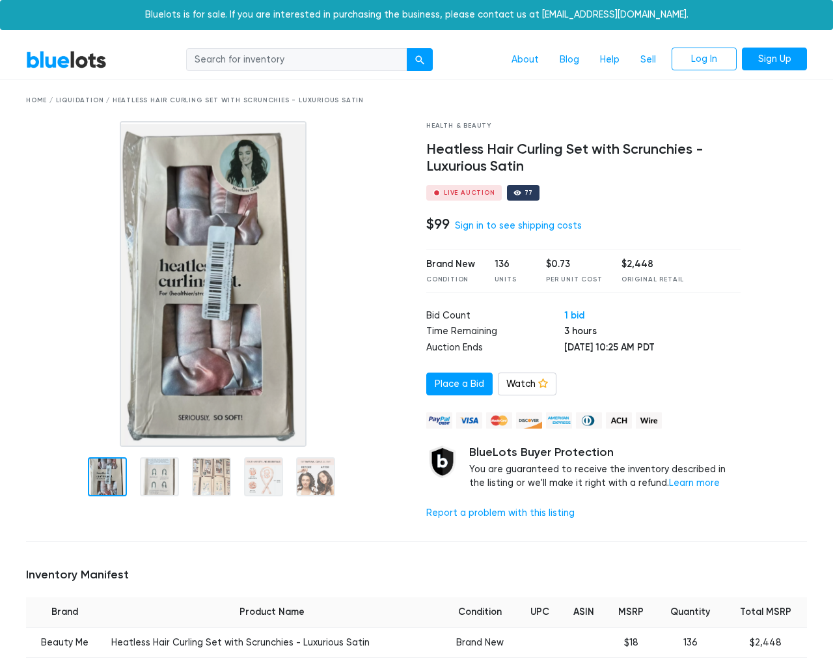
scroll to position [956, 0]
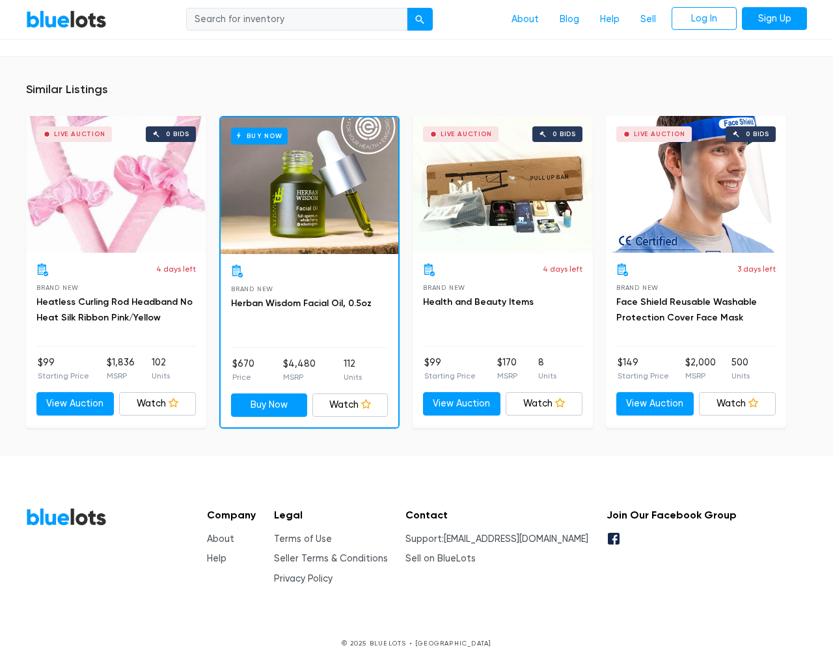
scroll to position [956, 0]
type input "the"
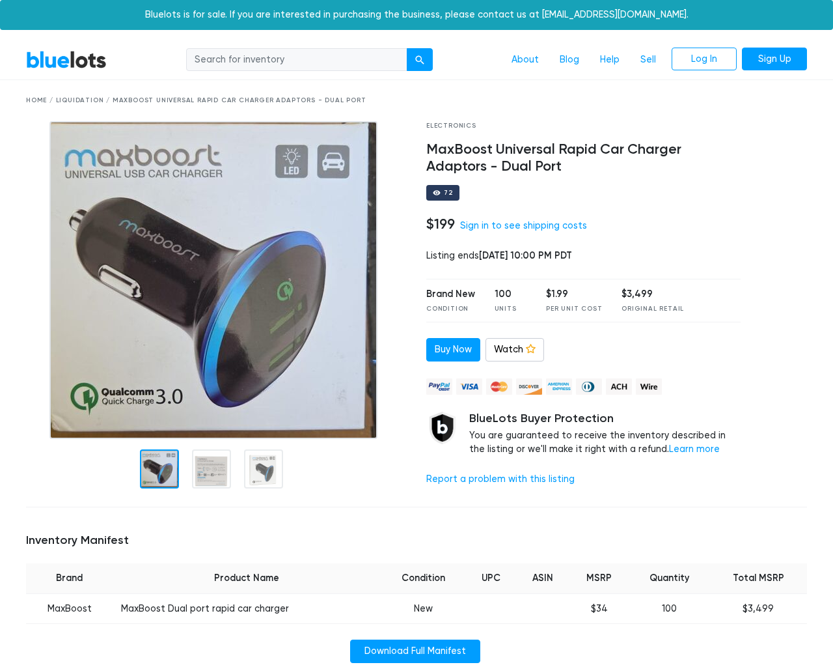
scroll to position [908, 0]
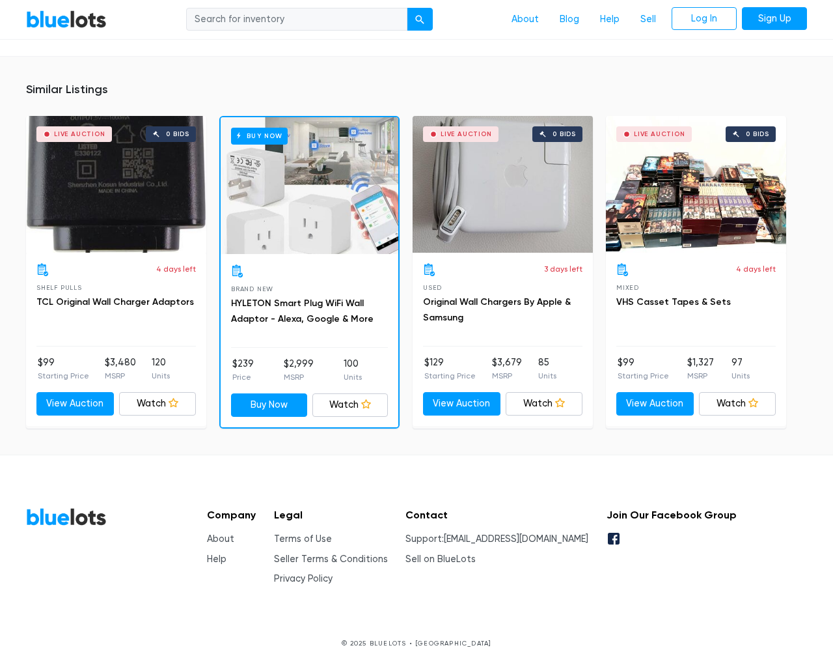
scroll to position [909, 0]
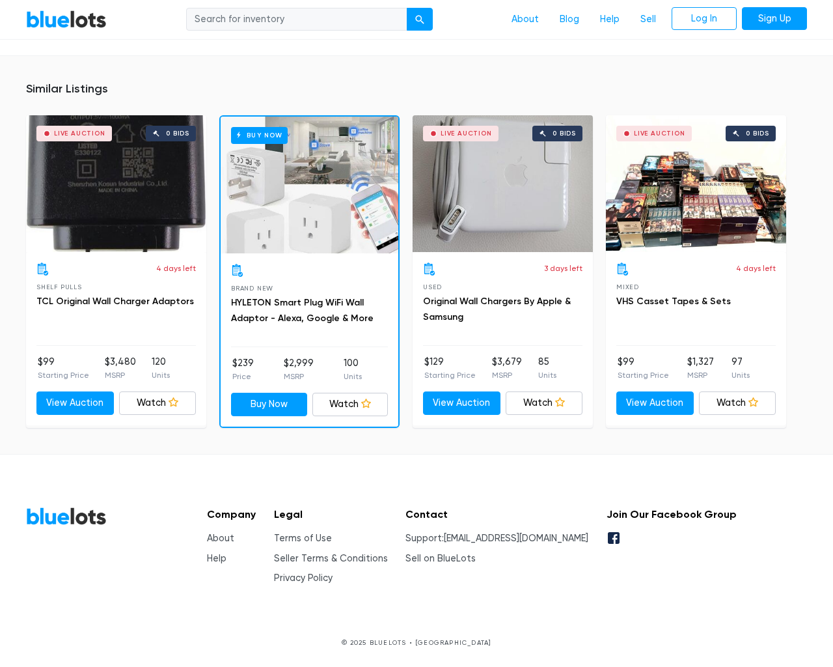
type input "the"
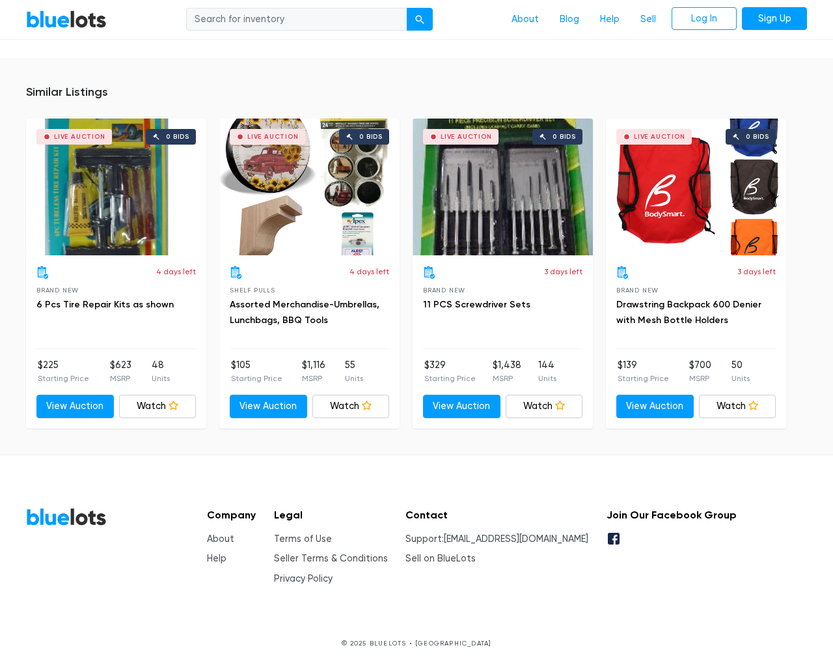
scroll to position [867, 0]
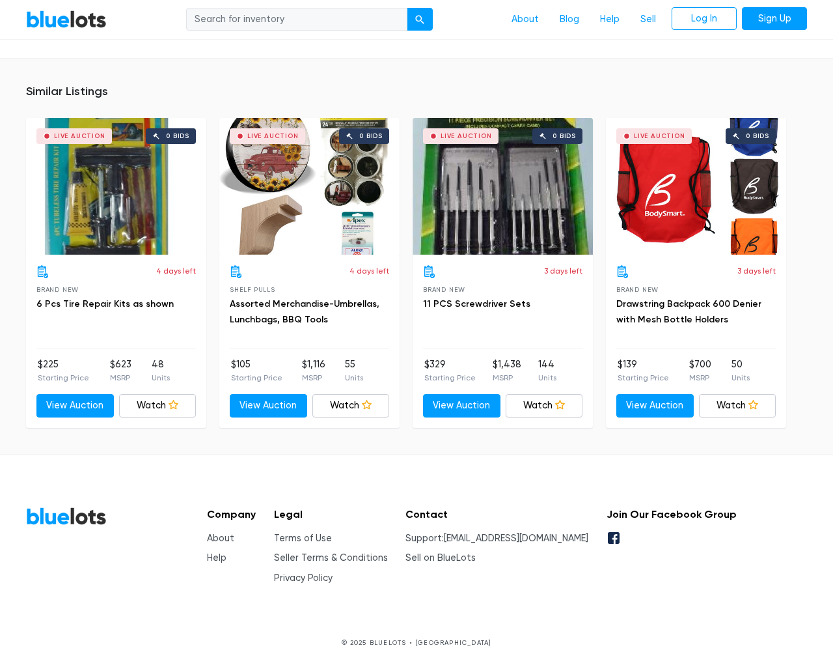
type input "the"
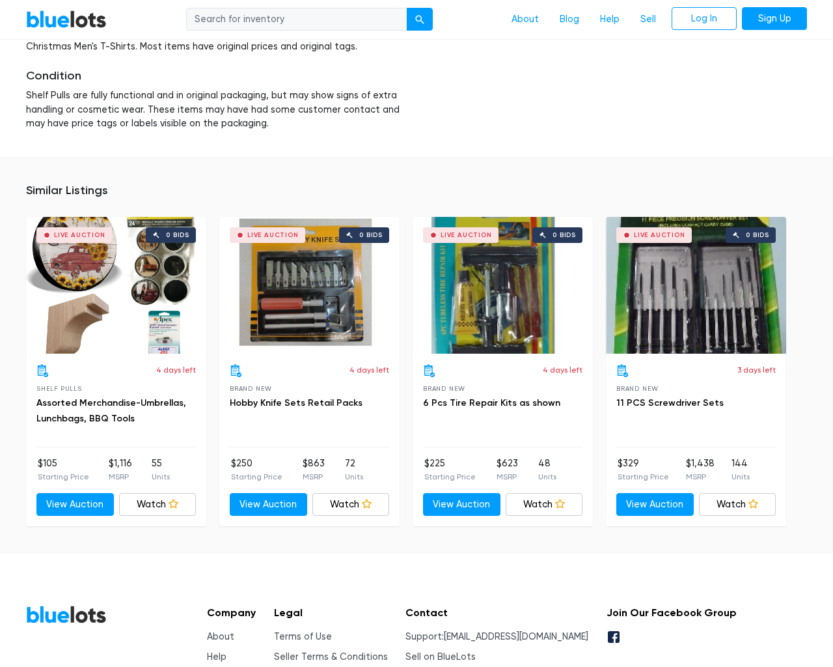
scroll to position [1795, 0]
type input "the"
